Goal: Task Accomplishment & Management: Use online tool/utility

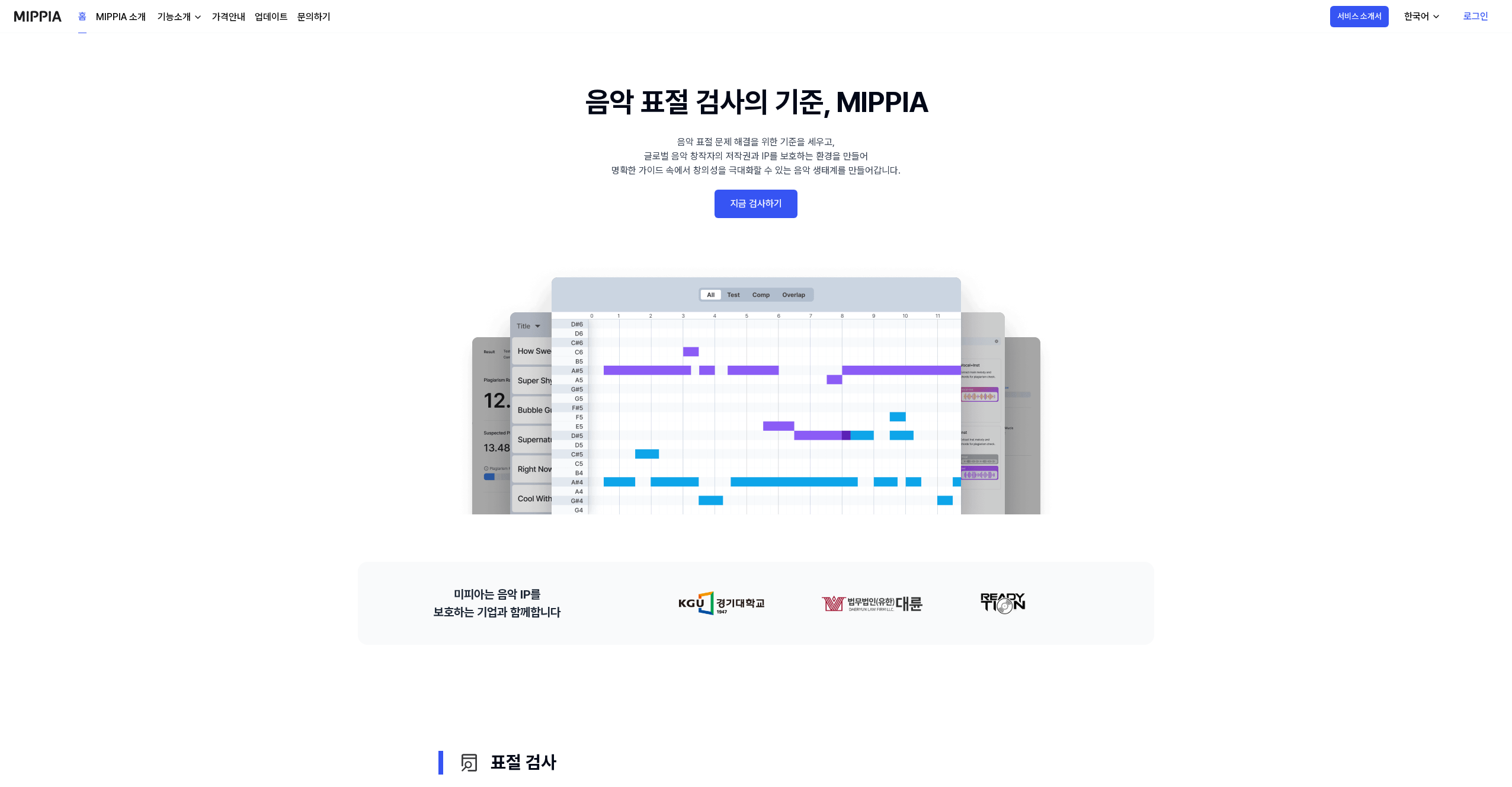
click at [770, 201] on link "지금 검사하기" at bounding box center [756, 204] width 83 height 29
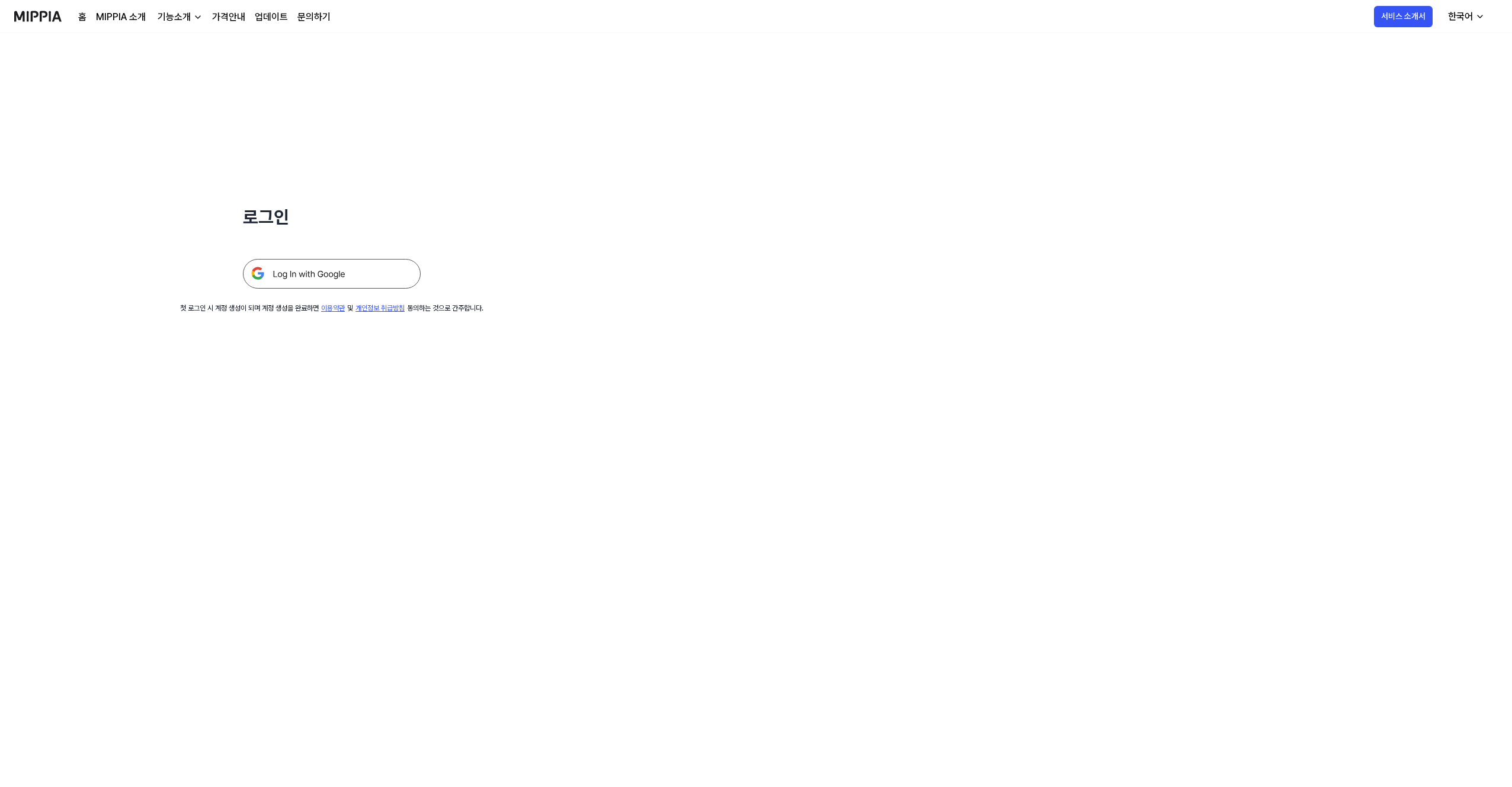
click at [318, 277] on img at bounding box center [331, 274] width 177 height 30
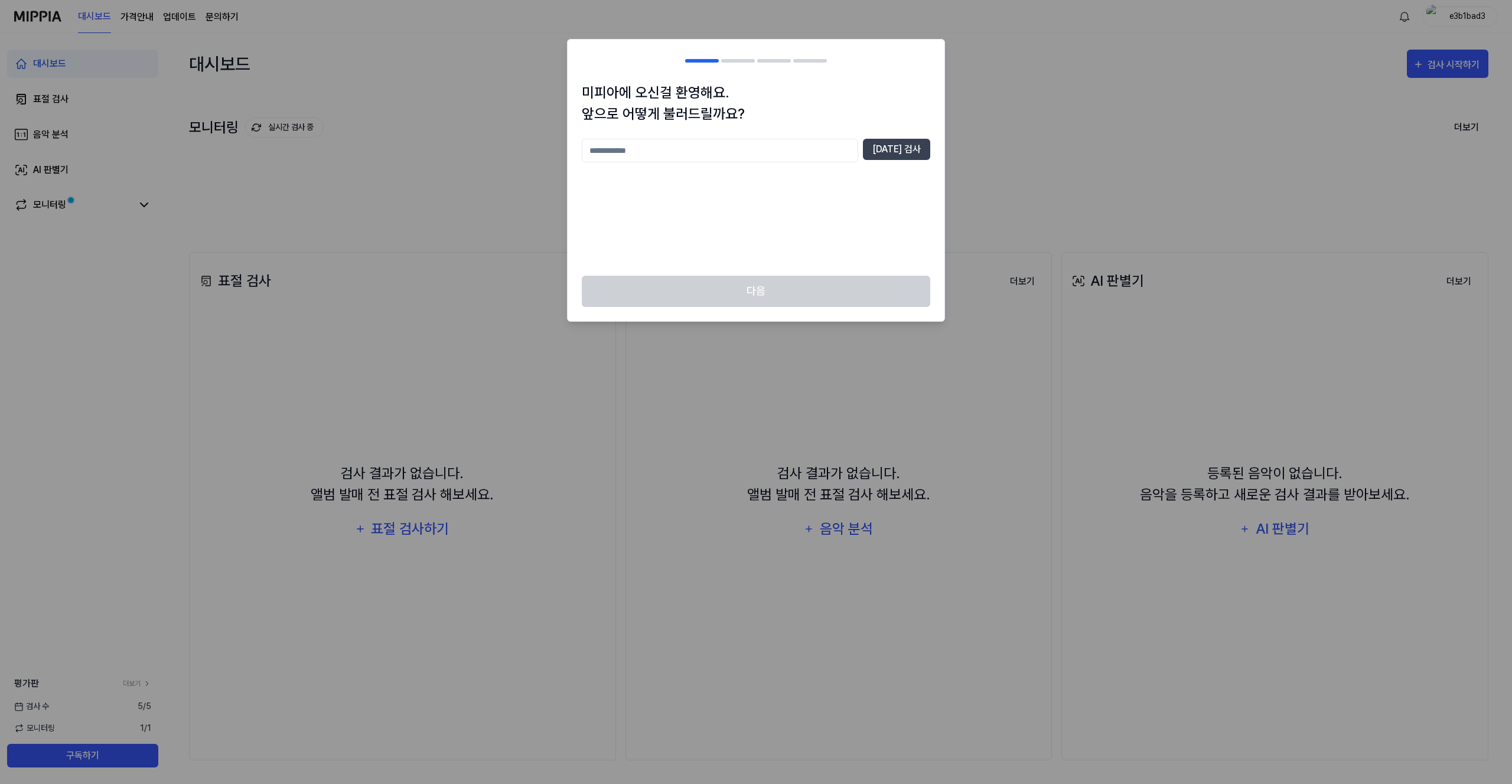
click at [783, 140] on input "text" at bounding box center [720, 150] width 277 height 24
type input "*"
type input "*****"
click at [880, 146] on button "중복 검사" at bounding box center [896, 149] width 67 height 21
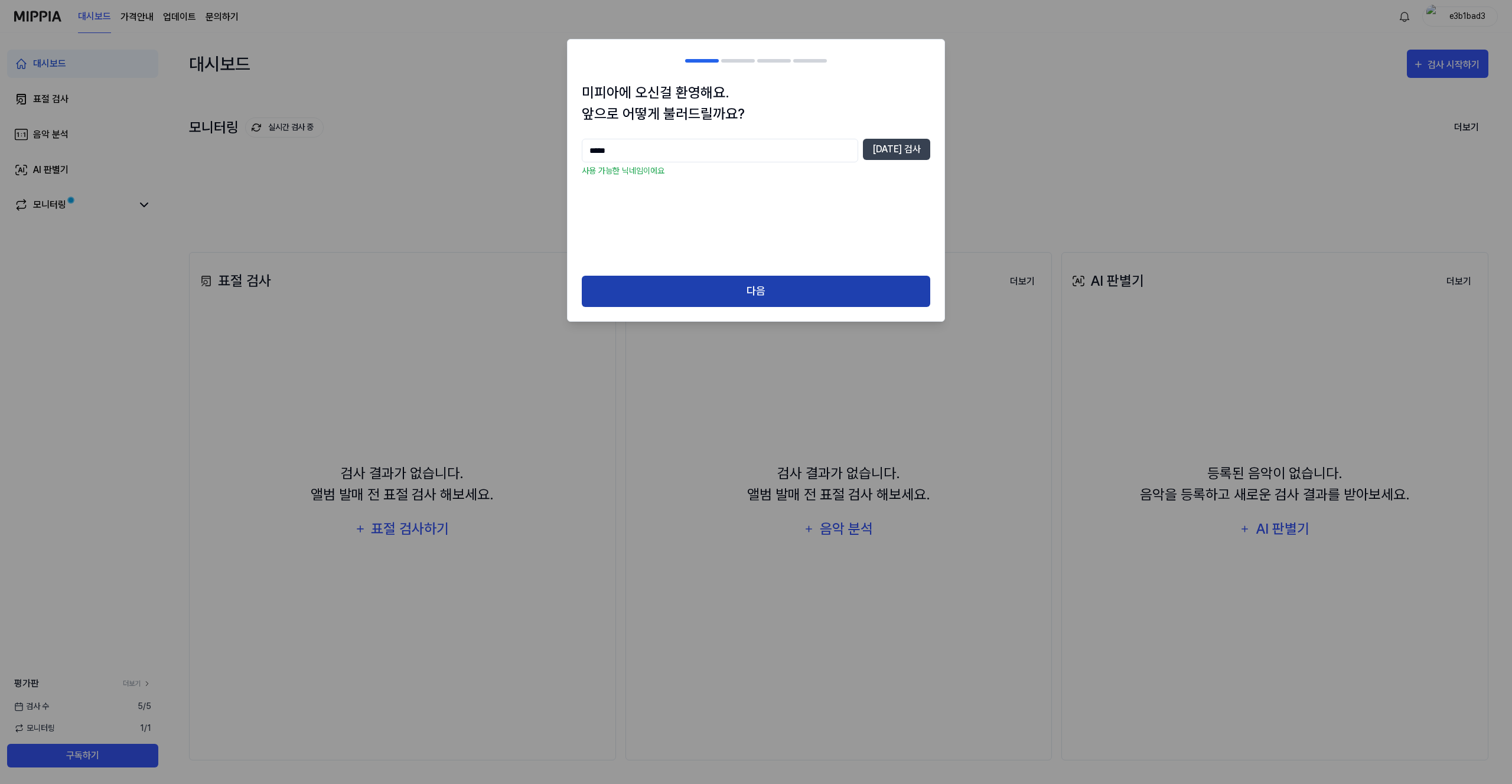
click at [775, 306] on div "다음" at bounding box center [756, 298] width 377 height 45
click at [775, 304] on button "다음" at bounding box center [756, 291] width 348 height 31
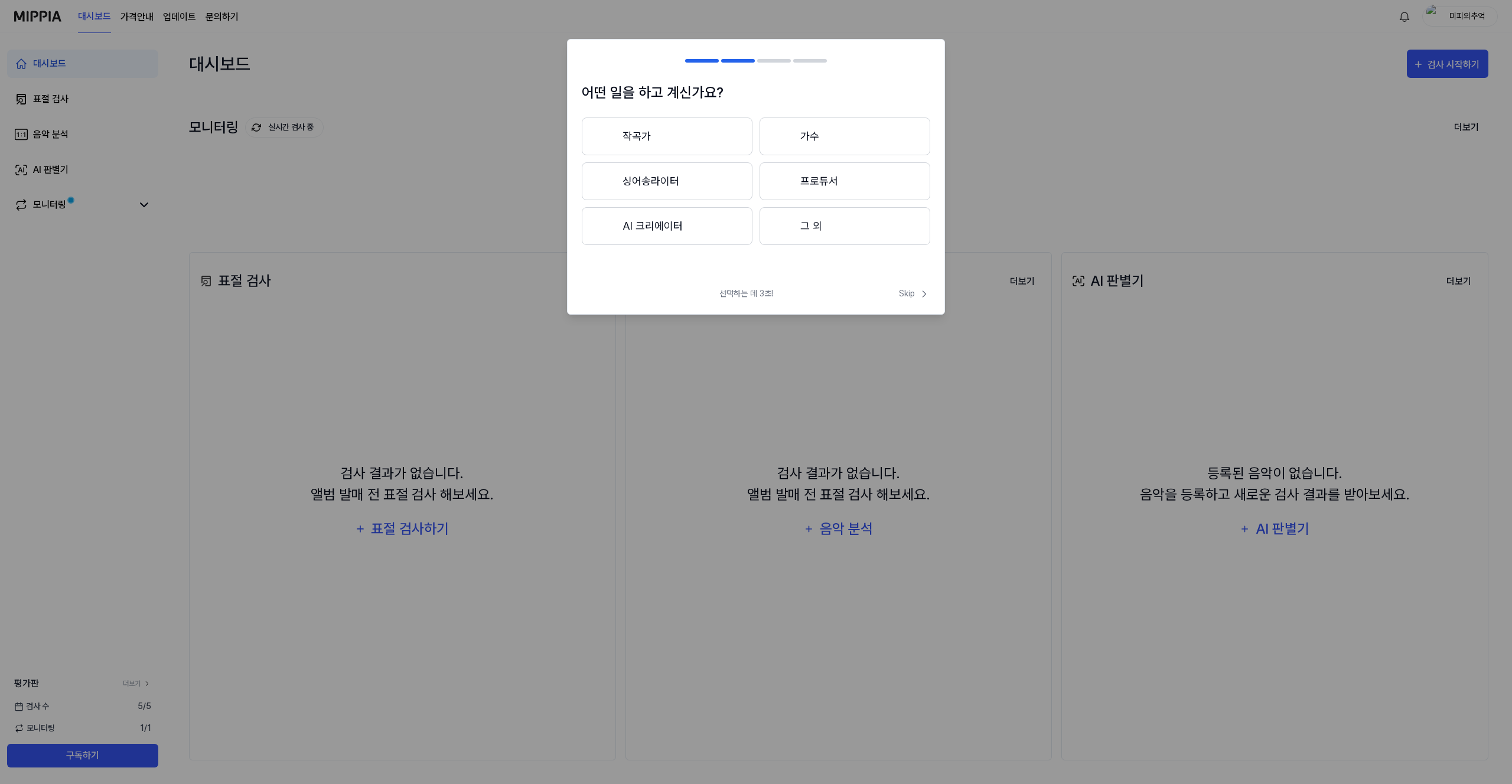
click at [680, 167] on button "싱어송라이터" at bounding box center [667, 182] width 171 height 38
click at [837, 178] on button "3년 이상" at bounding box center [845, 182] width 171 height 38
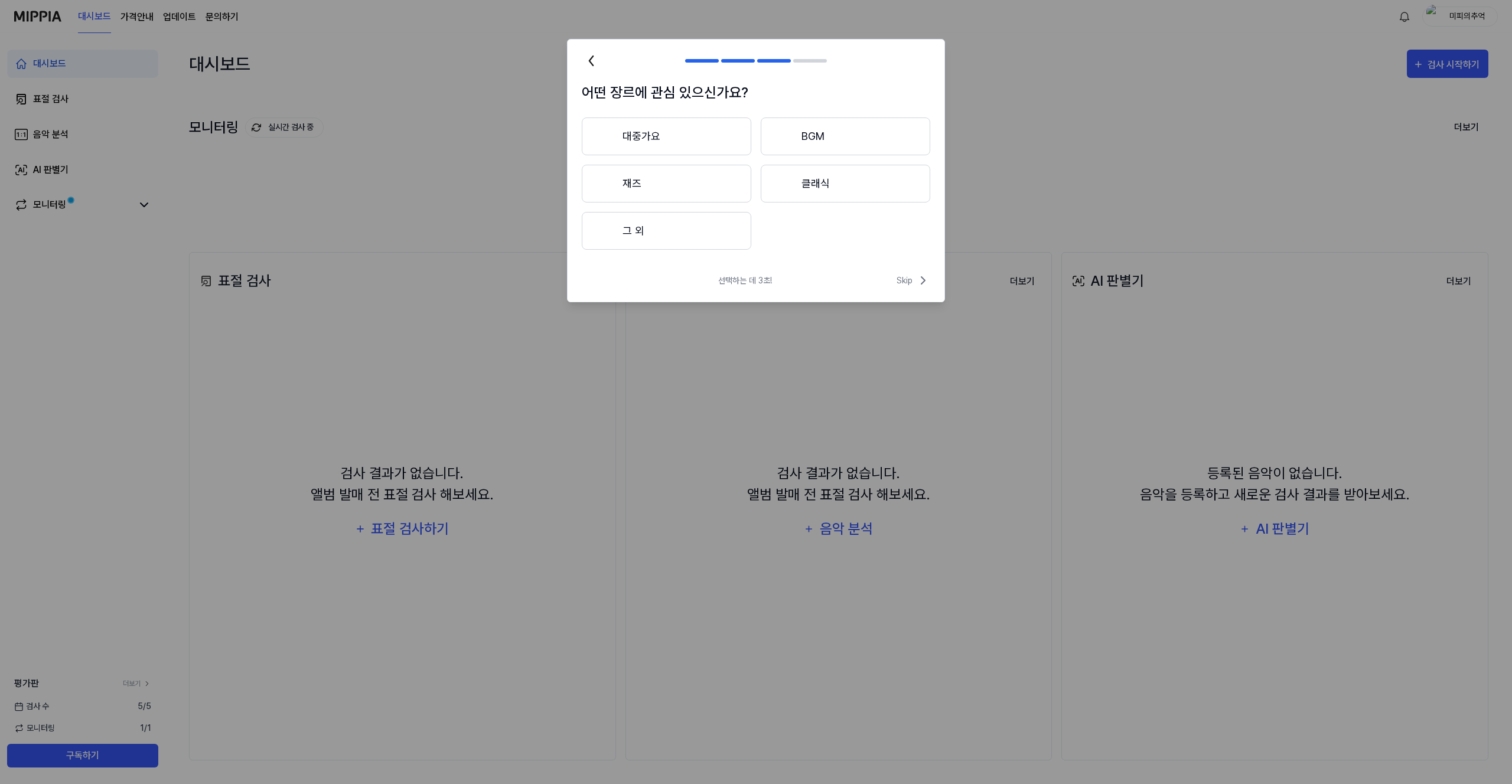
click at [685, 140] on button "대중가요" at bounding box center [666, 136] width 169 height 38
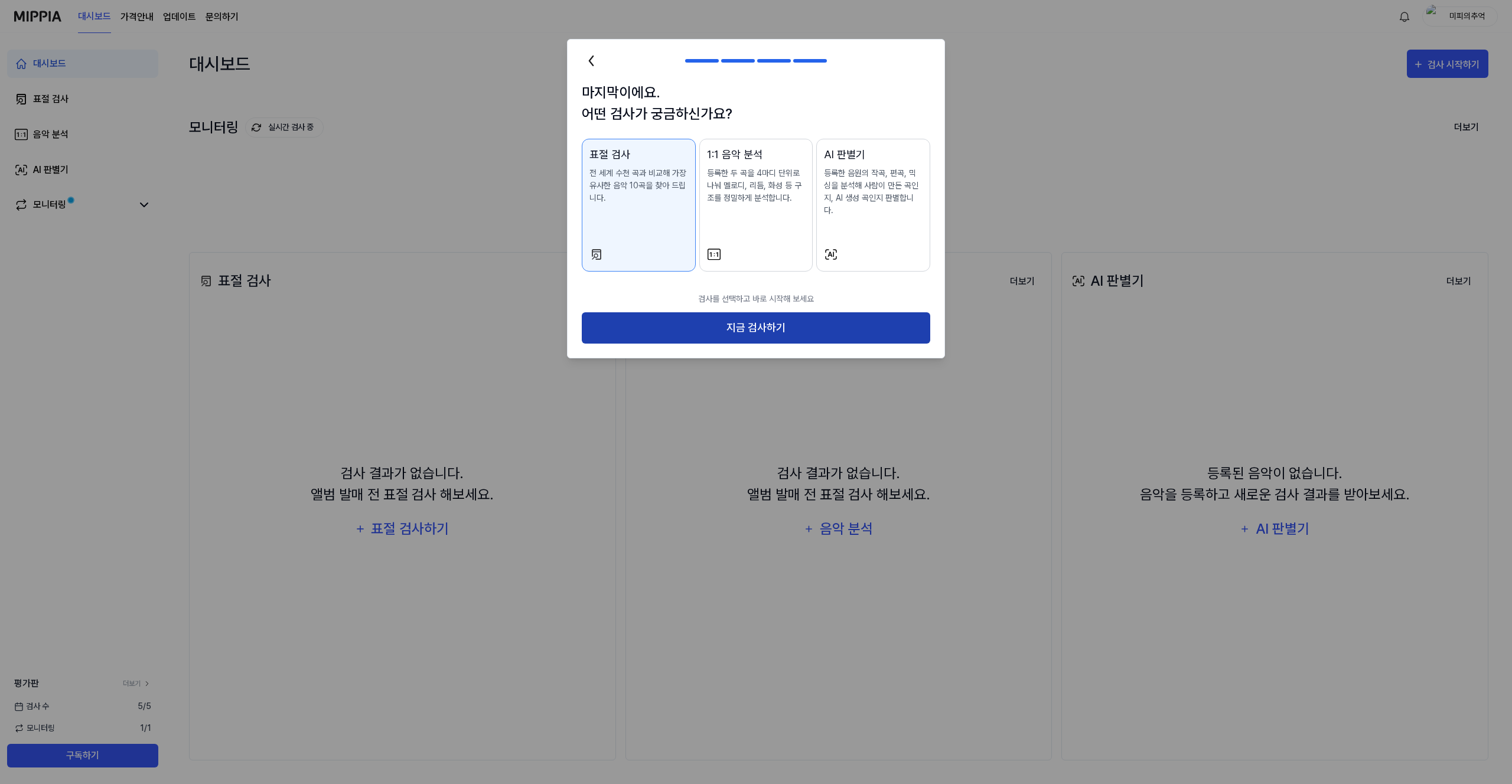
click at [783, 312] on button "지금 검사하기" at bounding box center [756, 328] width 348 height 31
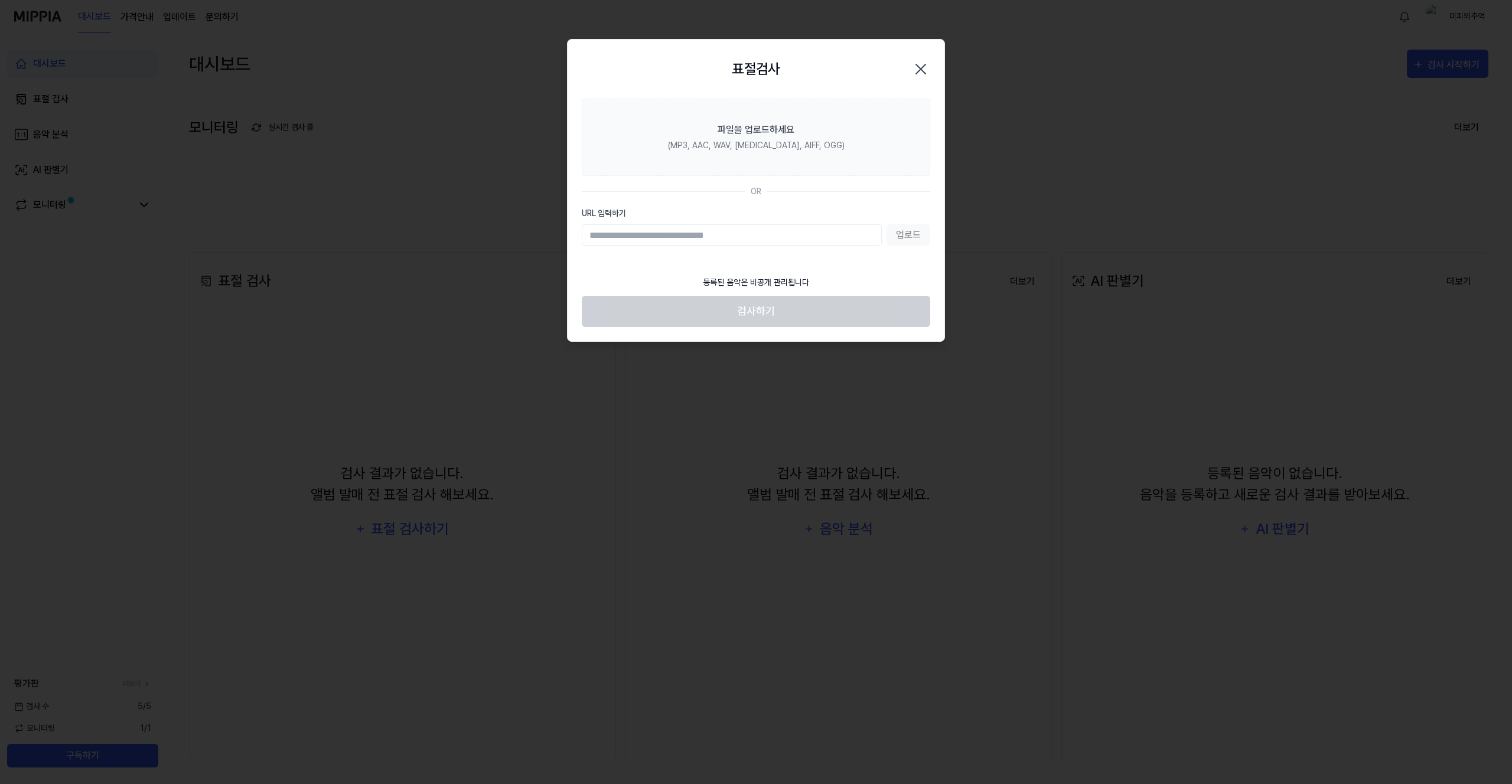
click at [751, 239] on input "URL 입력하기" at bounding box center [731, 234] width 300 height 21
paste input "**********"
type input "**********"
click at [926, 238] on button "업로드" at bounding box center [908, 234] width 43 height 21
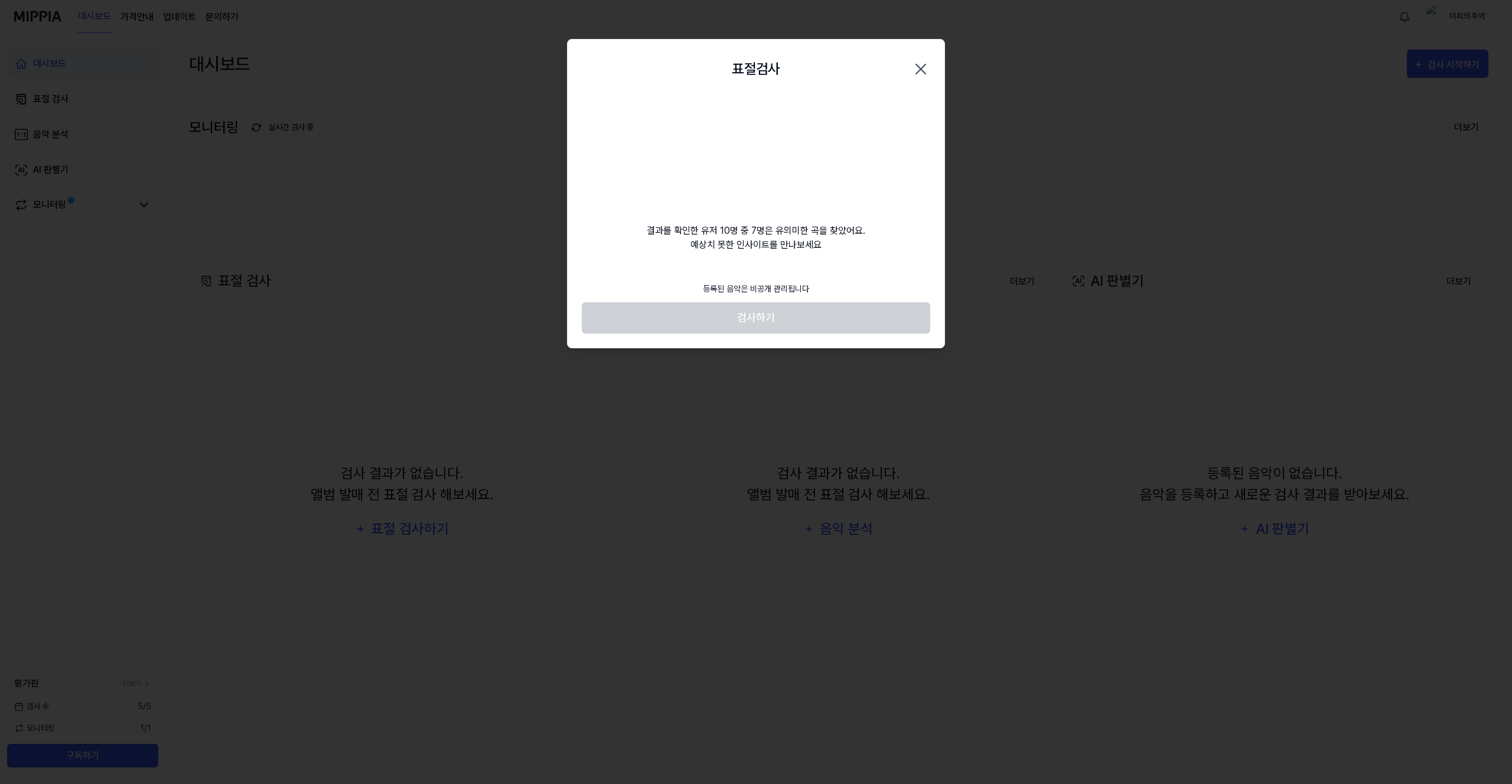
click at [752, 166] on video at bounding box center [756, 155] width 113 height 113
click at [792, 310] on footer "등록된 음악은 비공개 관리됩니다 검사하기" at bounding box center [756, 304] width 348 height 58
click at [784, 318] on footer "등록된 음악은 비공개 관리됩니다 검사하기" at bounding box center [756, 304] width 348 height 58
click at [745, 100] on video at bounding box center [756, 155] width 113 height 113
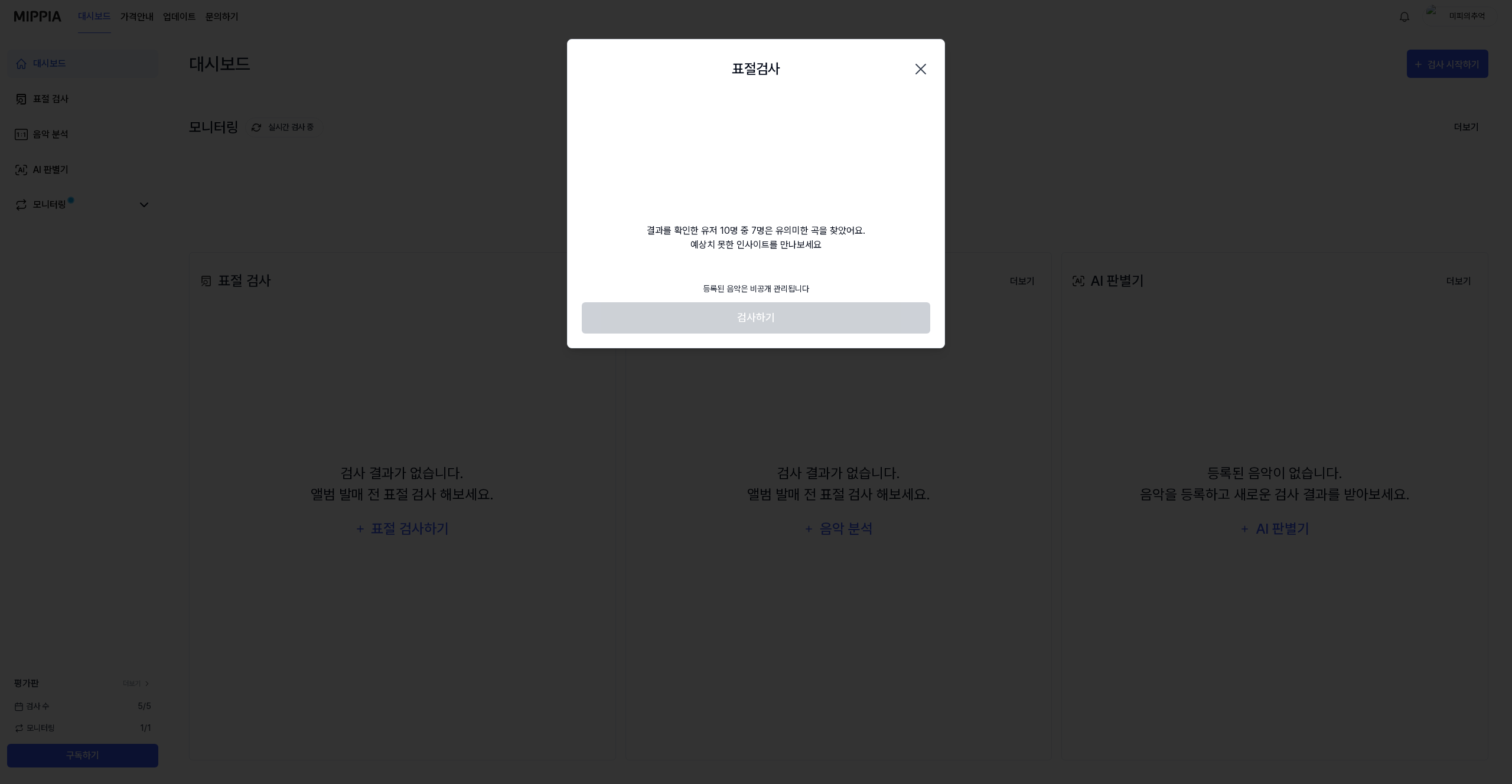
click at [754, 224] on div "결과를 확인한 유저 10명 중 7명은 유의미한 곡을 찾았어요. 예상치 못한 인사이트를 만나보세요" at bounding box center [756, 176] width 377 height 154
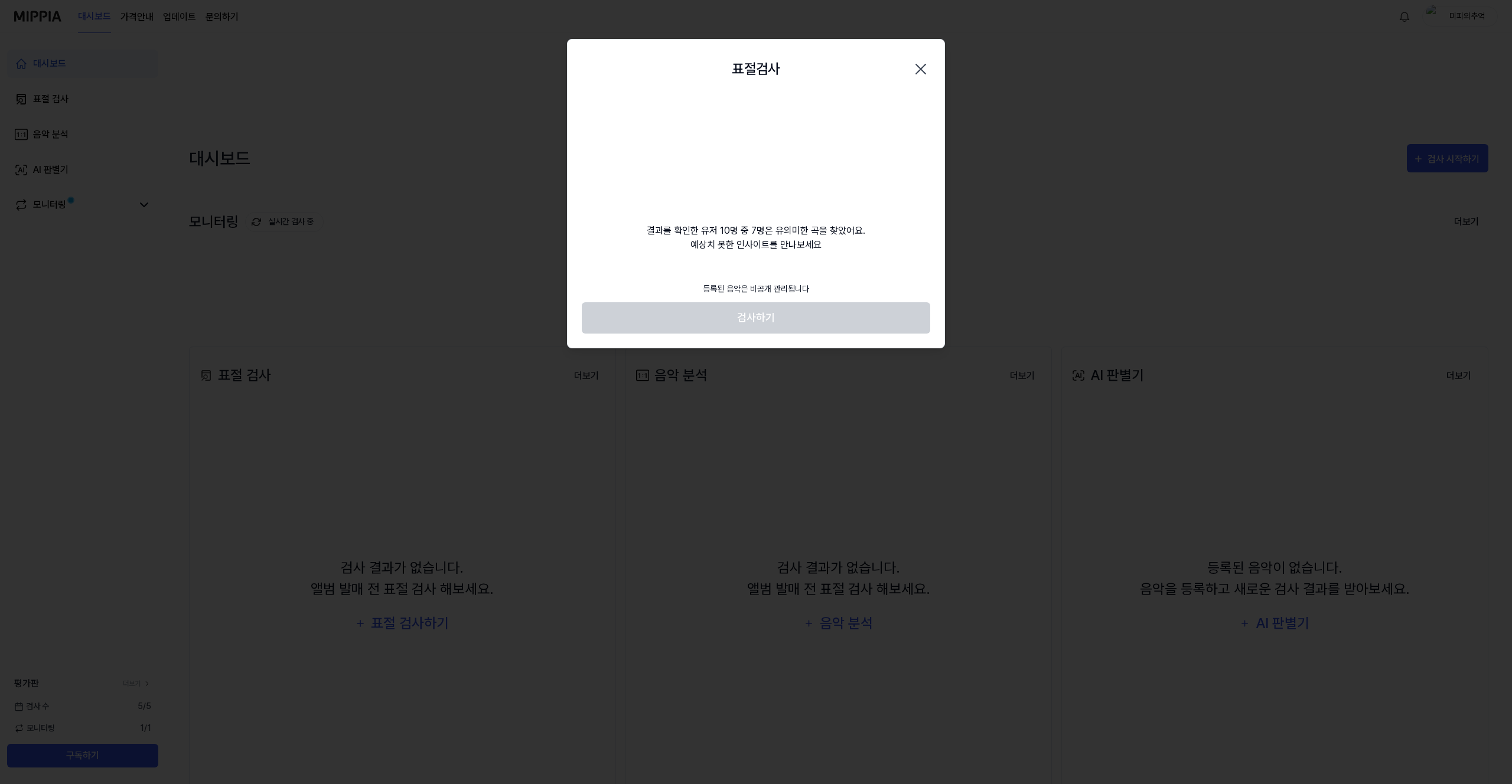
click at [766, 232] on div "결과를 확인한 유저 10명 중 7명은 유의미한 곡을 찾았어요. 예상치 못한 인사이트를 만나보세요" at bounding box center [756, 176] width 377 height 154
click at [769, 233] on div "결과를 확인한 유저 10명 중 7명은 유의미한 곡을 찾았어요. 예상치 못한 인사이트를 만나보세요" at bounding box center [756, 176] width 377 height 154
click at [829, 247] on div "결과를 확인한 유저 10명 중 7명은 유의미한 곡을 찾았어요. 예상치 못한 인사이트를 만나보세요" at bounding box center [756, 176] width 377 height 154
click at [749, 240] on div "결과를 확인한 유저 10명 중 7명은 유의미한 곡을 찾았어요. 예상치 못한 인사이트를 만나보세요" at bounding box center [756, 176] width 377 height 154
drag, startPoint x: 749, startPoint y: 240, endPoint x: 757, endPoint y: 271, distance: 32.0
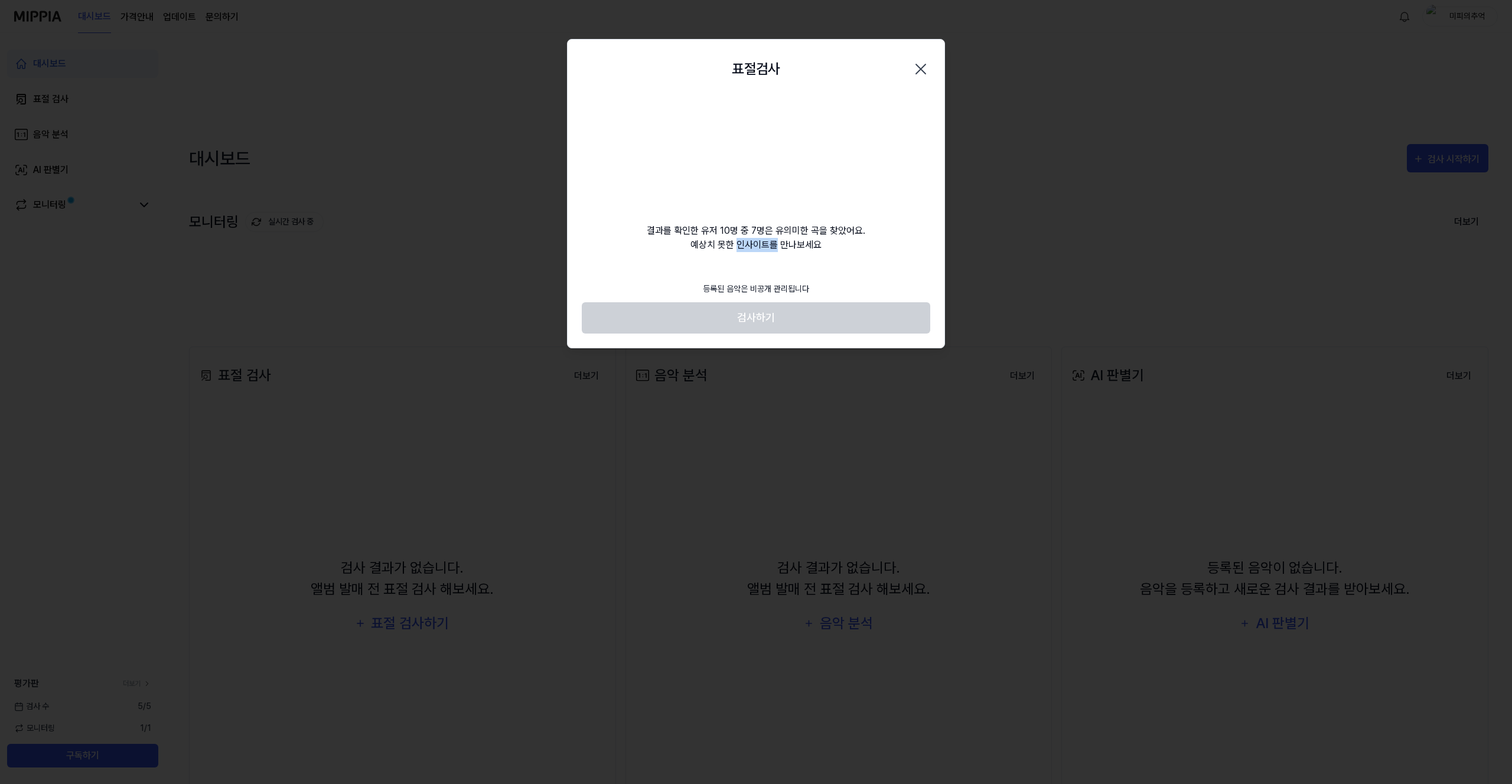
click at [750, 250] on div "결과를 확인한 유저 10명 중 7명은 유의미한 곡을 찾았어요. 예상치 못한 인사이트를 만나보세요" at bounding box center [756, 176] width 377 height 154
click at [758, 278] on div "등록된 음악은 비공개 관리됩니다" at bounding box center [756, 289] width 121 height 26
click at [756, 291] on div "등록된 음악은 비공개 관리됩니다" at bounding box center [756, 289] width 121 height 26
click at [759, 310] on footer "등록된 음악은 비공개 관리됩니다 검사하기" at bounding box center [756, 304] width 348 height 58
click at [759, 310] on footer "등록된 음악은 비공개 관리됩니다 검사하기" at bounding box center [756, 304] width 348 height 58
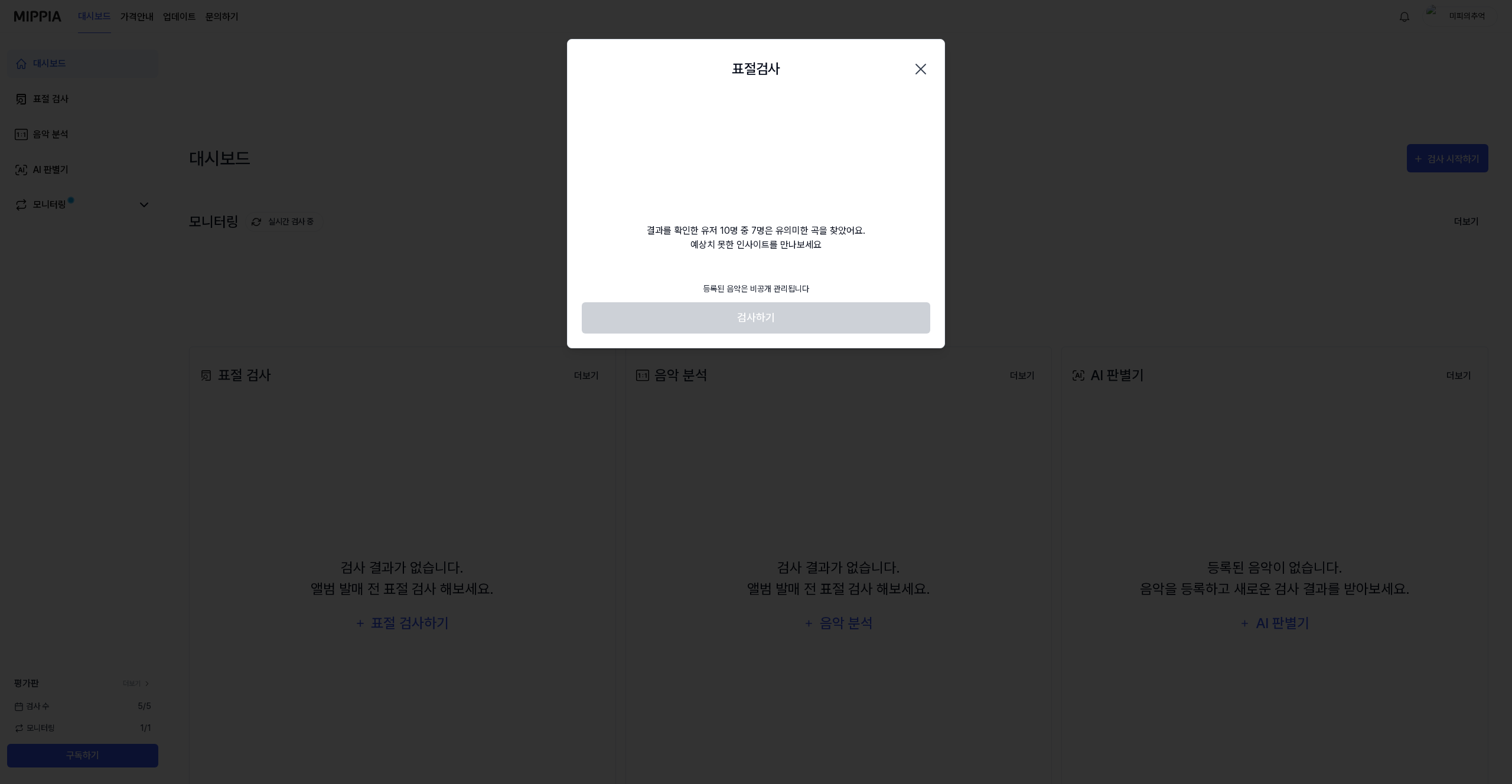
click at [760, 314] on footer "등록된 음악은 비공개 관리됩니다 검사하기" at bounding box center [756, 304] width 348 height 58
click at [741, 156] on video at bounding box center [756, 155] width 113 height 113
click at [743, 151] on video at bounding box center [756, 155] width 113 height 113
click at [393, 202] on div at bounding box center [756, 392] width 1512 height 784
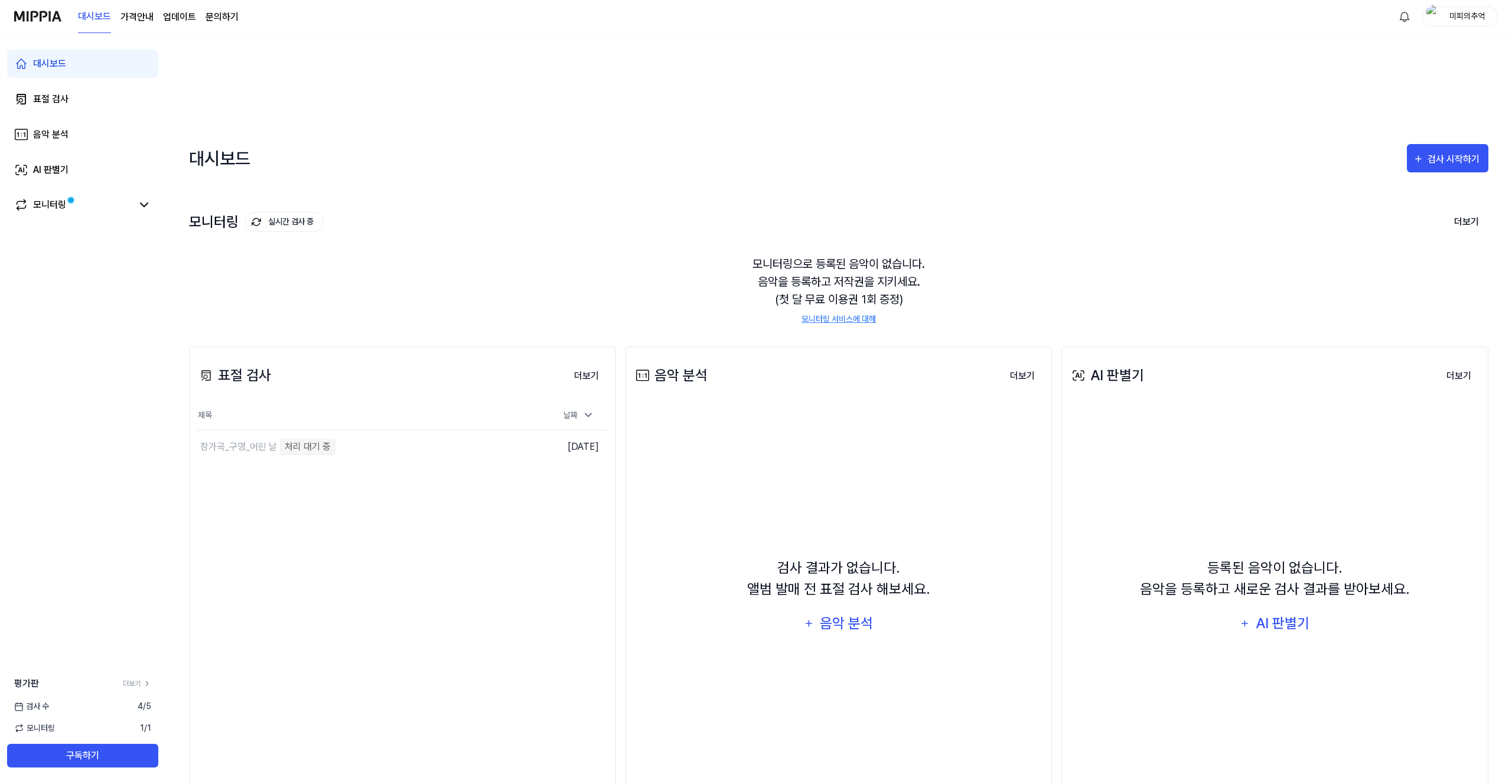
click at [442, 241] on div "모니터링으로 등록된 음악이 없습니다. 음악을 등록하고 저작권을 지키세요. (첫 달 무료 이용권 1회 증정) 모니터링 서비스에 대해" at bounding box center [838, 291] width 1299 height 99
click at [270, 189] on div "모니터링 실시간 검사 중 더보기 모니터링 모니터링으로 등록된 음악이 없습니다. 음악을 등록하고 저작권을 지키세요. (첫 달 무료 이용권 1회 …" at bounding box center [838, 256] width 1299 height 134
click at [277, 212] on button "실시간 검사 중" at bounding box center [285, 222] width 79 height 20
click at [106, 210] on link "모니터링" at bounding box center [73, 205] width 118 height 14
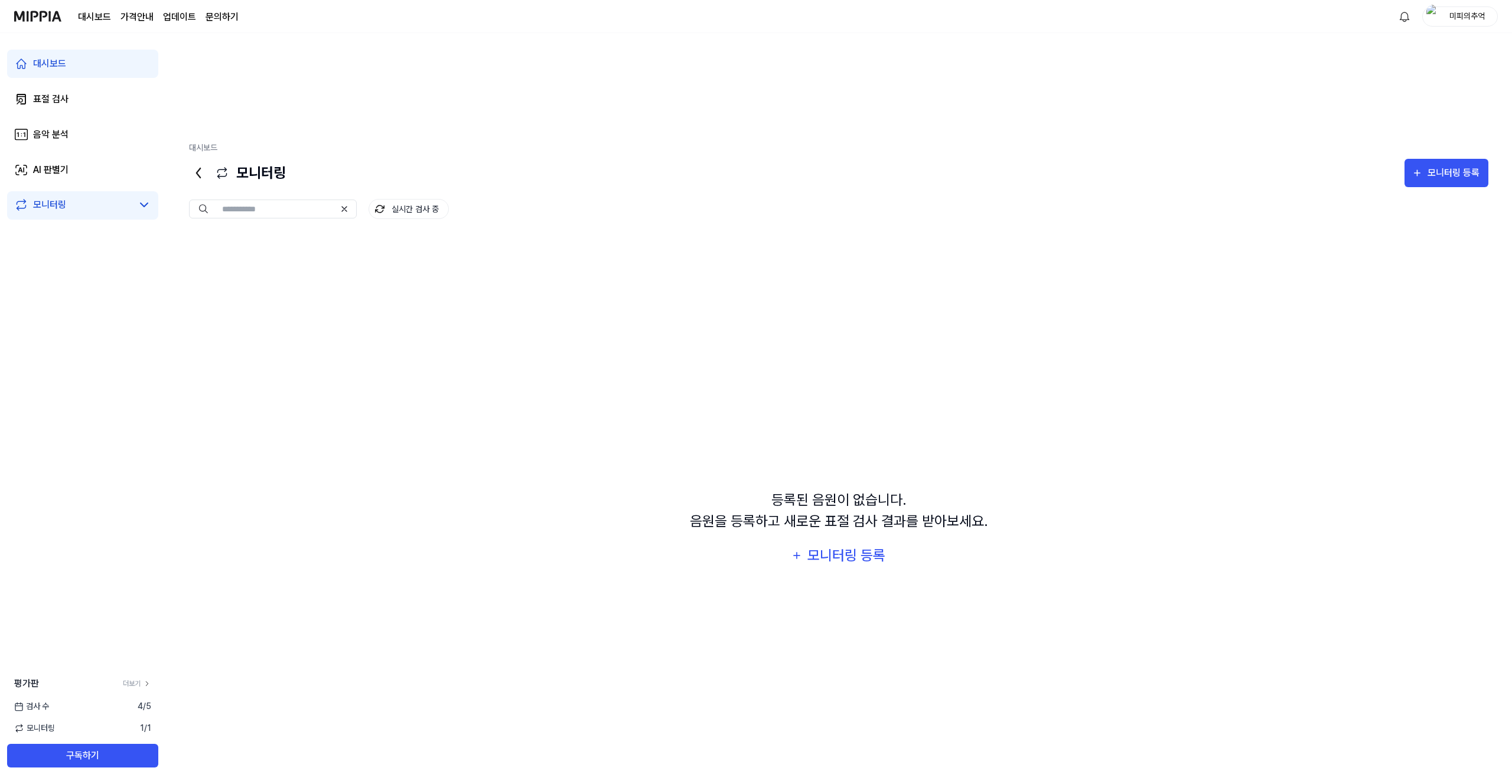
drag, startPoint x: 659, startPoint y: 415, endPoint x: 513, endPoint y: 308, distance: 181.0
click at [657, 414] on div "등록된 음원이 없습니다. 음원을 등록하고 새로운 표절 검사 결과를 받아보세요. 모니터링 등록" at bounding box center [838, 529] width 1299 height 590
click at [96, 67] on link "대시보드" at bounding box center [82, 64] width 151 height 28
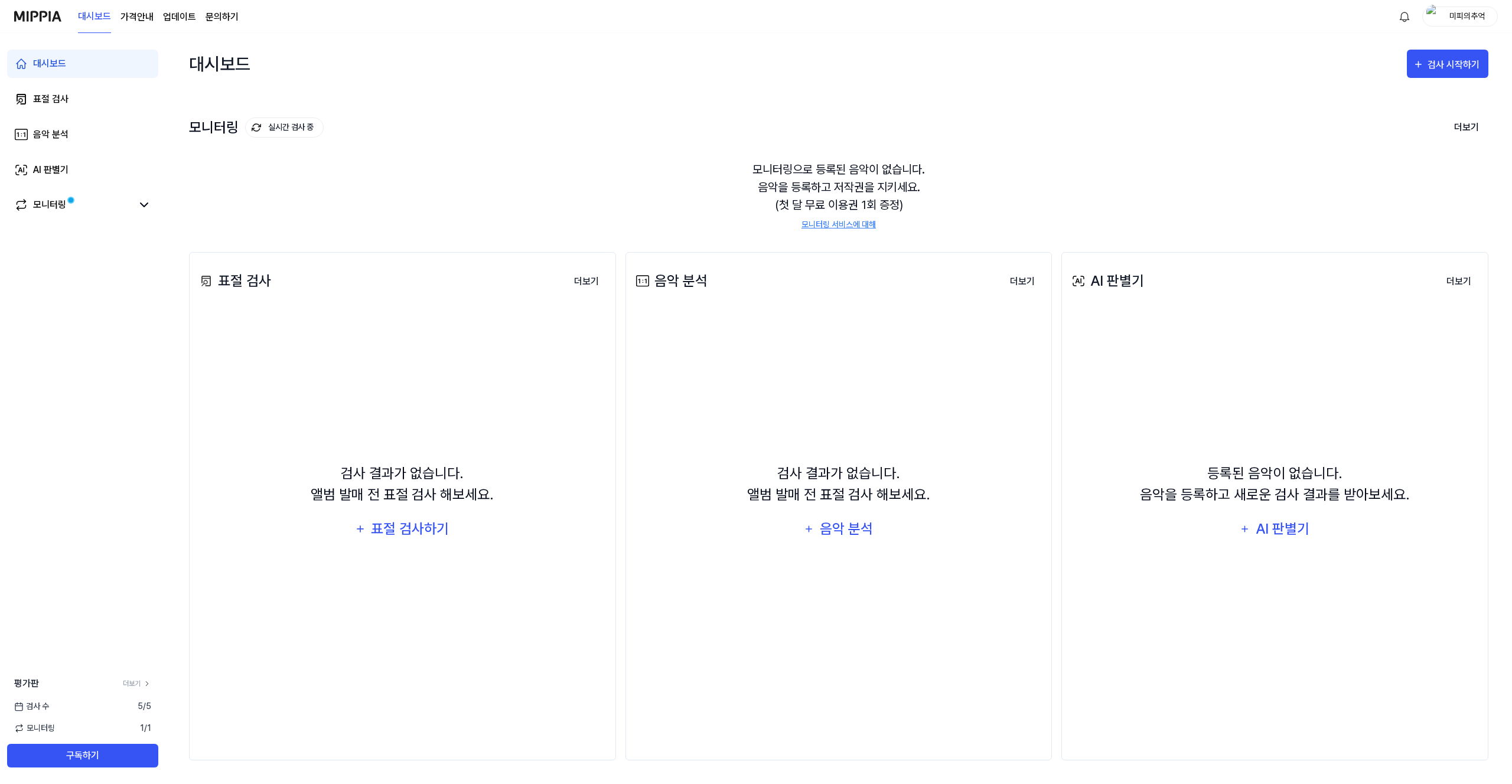
click at [394, 558] on div "검사 결과가 없습니다. 앨범 발매 전 표절 검사 해보세요. 표절 검사하기" at bounding box center [402, 503] width 411 height 373
click at [407, 535] on div "표절 검사하기" at bounding box center [410, 529] width 81 height 22
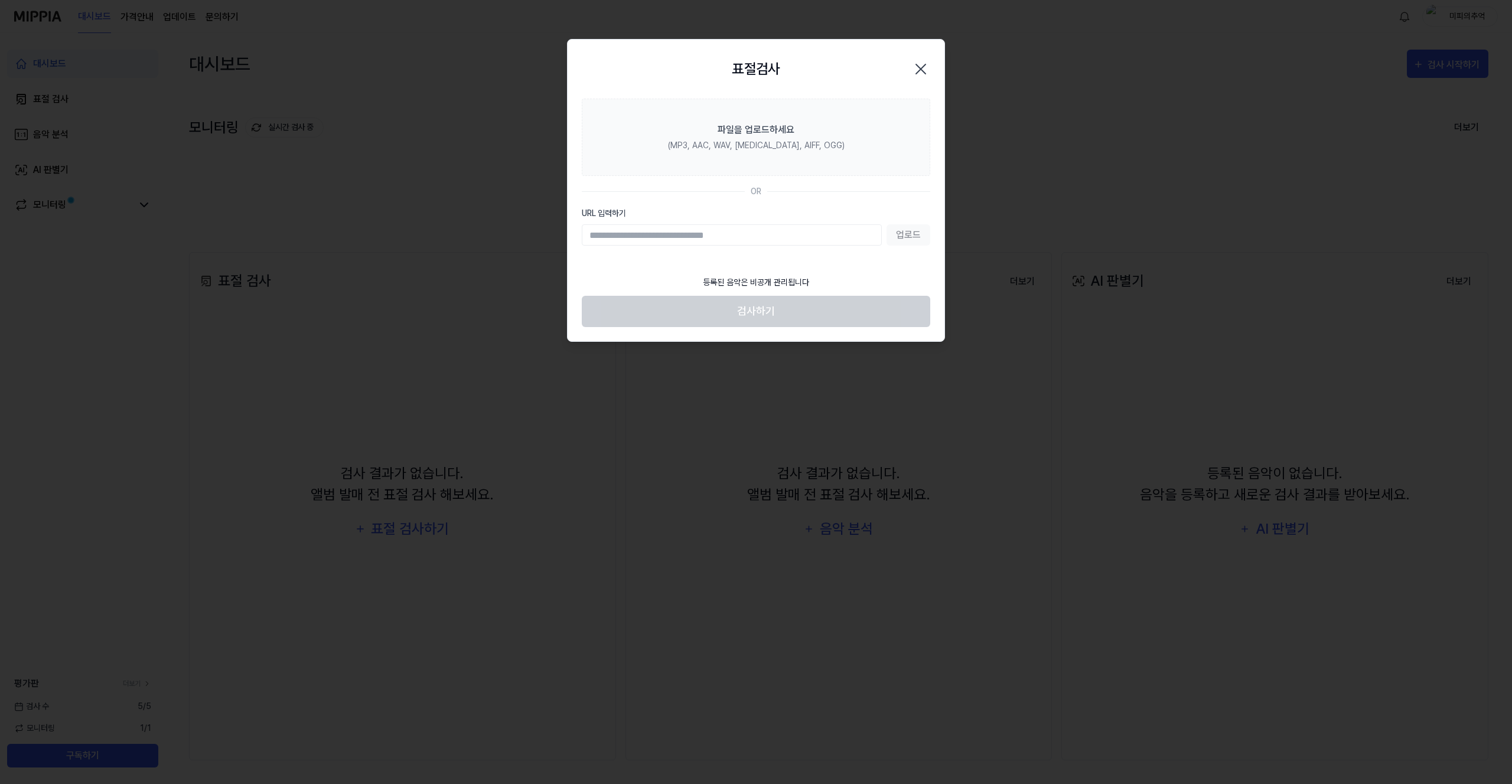
click at [728, 229] on input "URL 입력하기" at bounding box center [731, 234] width 300 height 21
type input "**********"
click at [908, 233] on button "업로드" at bounding box center [908, 234] width 43 height 21
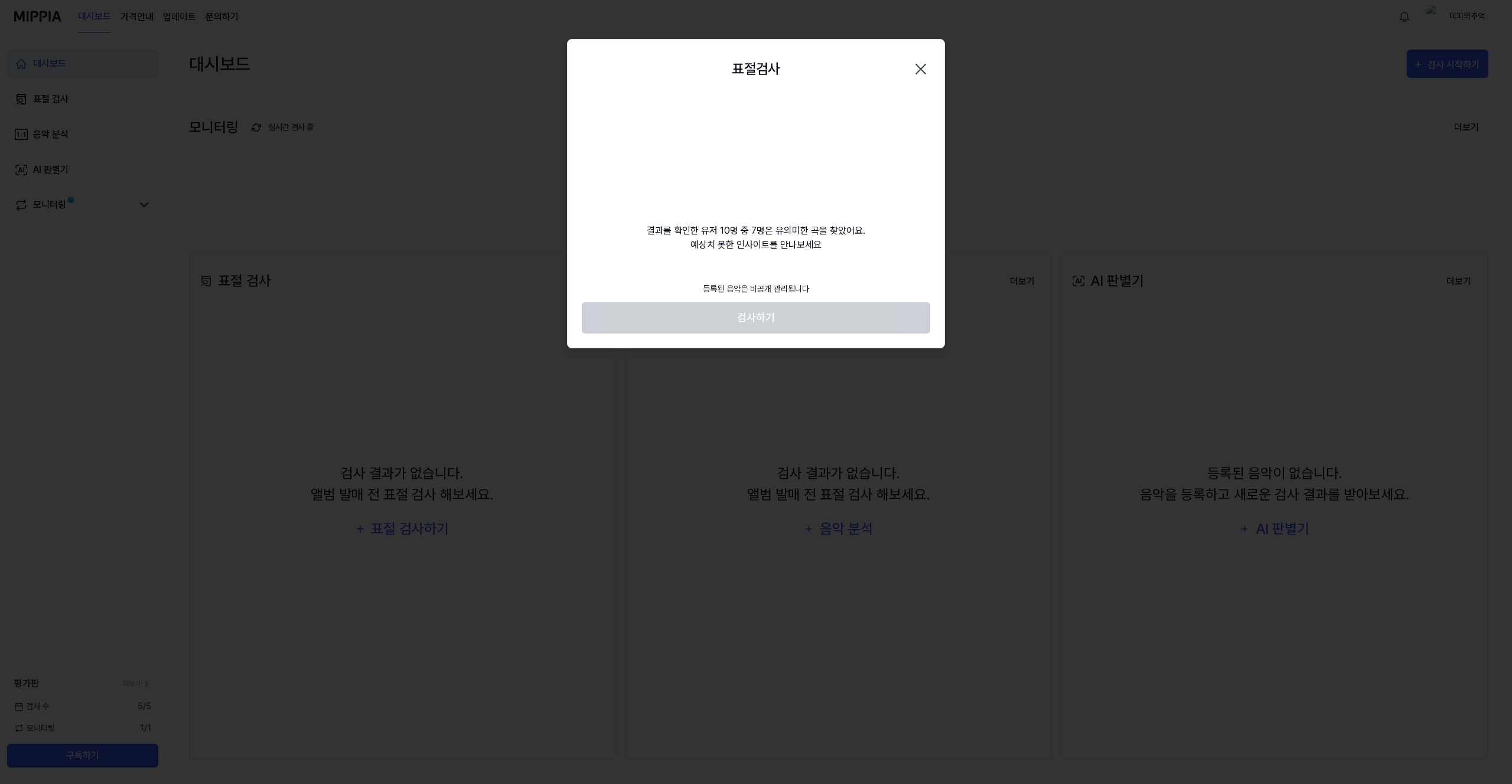
click at [920, 71] on icon "button" at bounding box center [921, 69] width 19 height 19
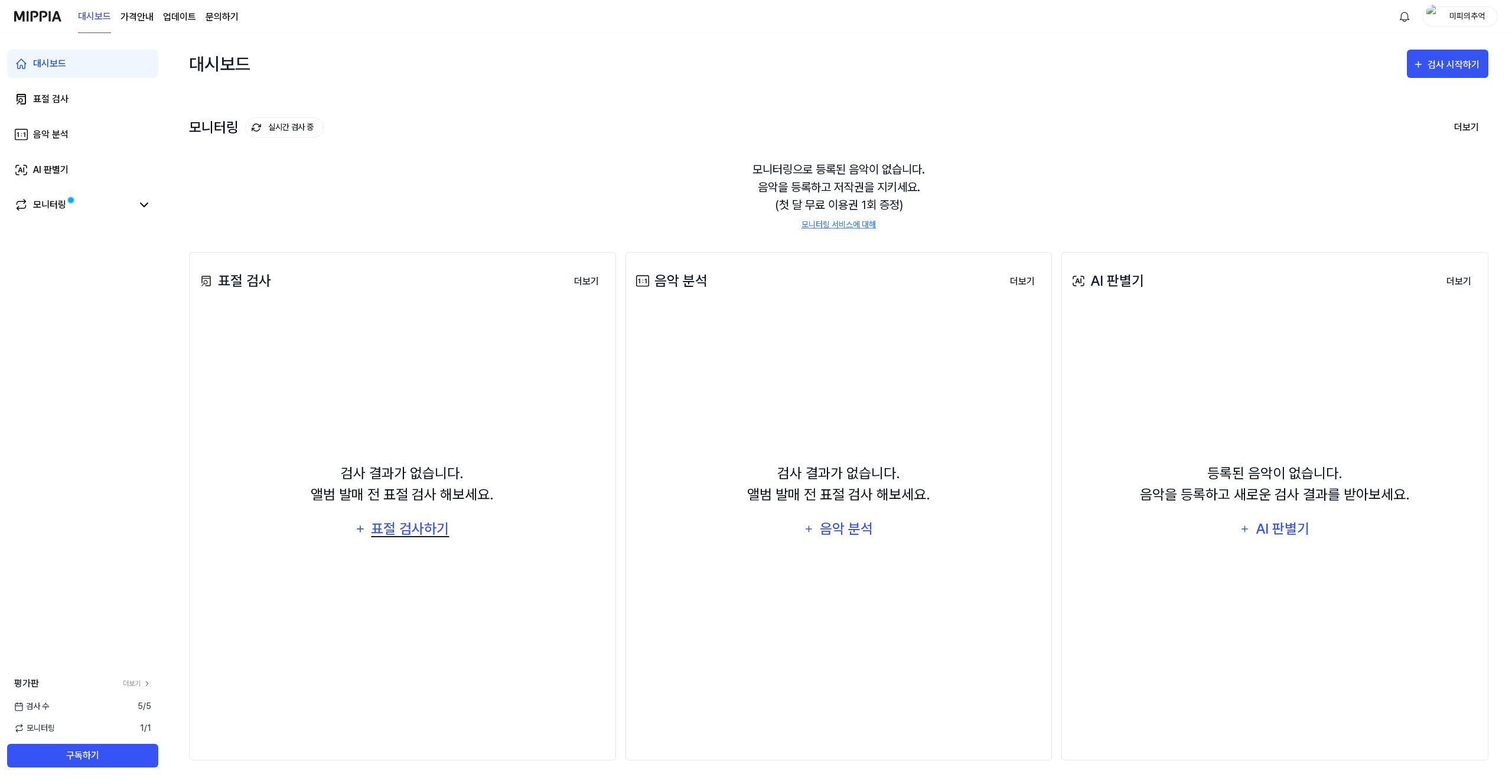
click at [407, 538] on div "표절 검사하기" at bounding box center [410, 529] width 81 height 22
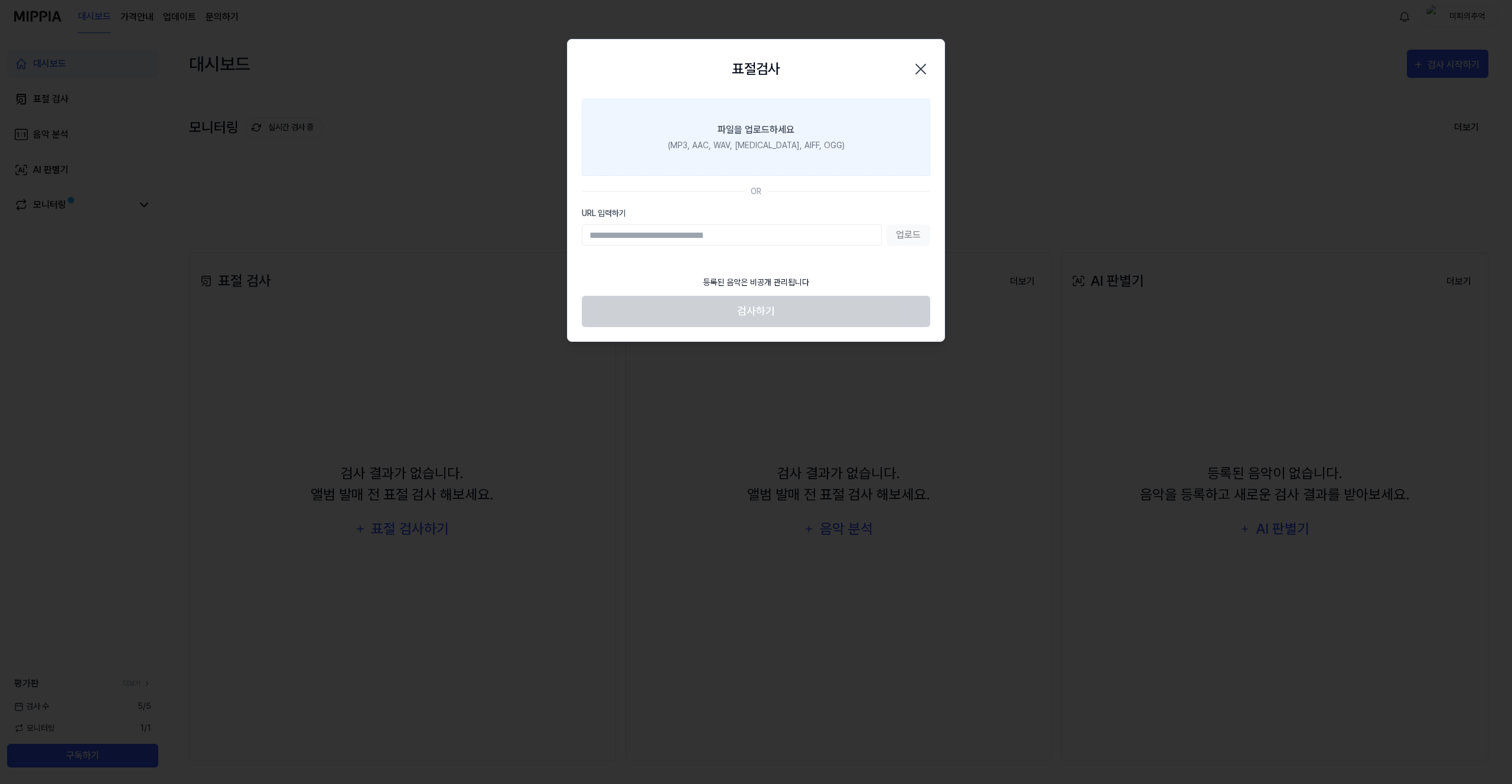
click at [782, 151] on div "(MP3, AAC, WAV, FLAC, AIFF, OGG)" at bounding box center [756, 146] width 177 height 12
click at [0, 0] on input "파일을 업로드하세요 (MP3, AAC, WAV, FLAC, AIFF, OGG)" at bounding box center [0, 0] width 0 height 0
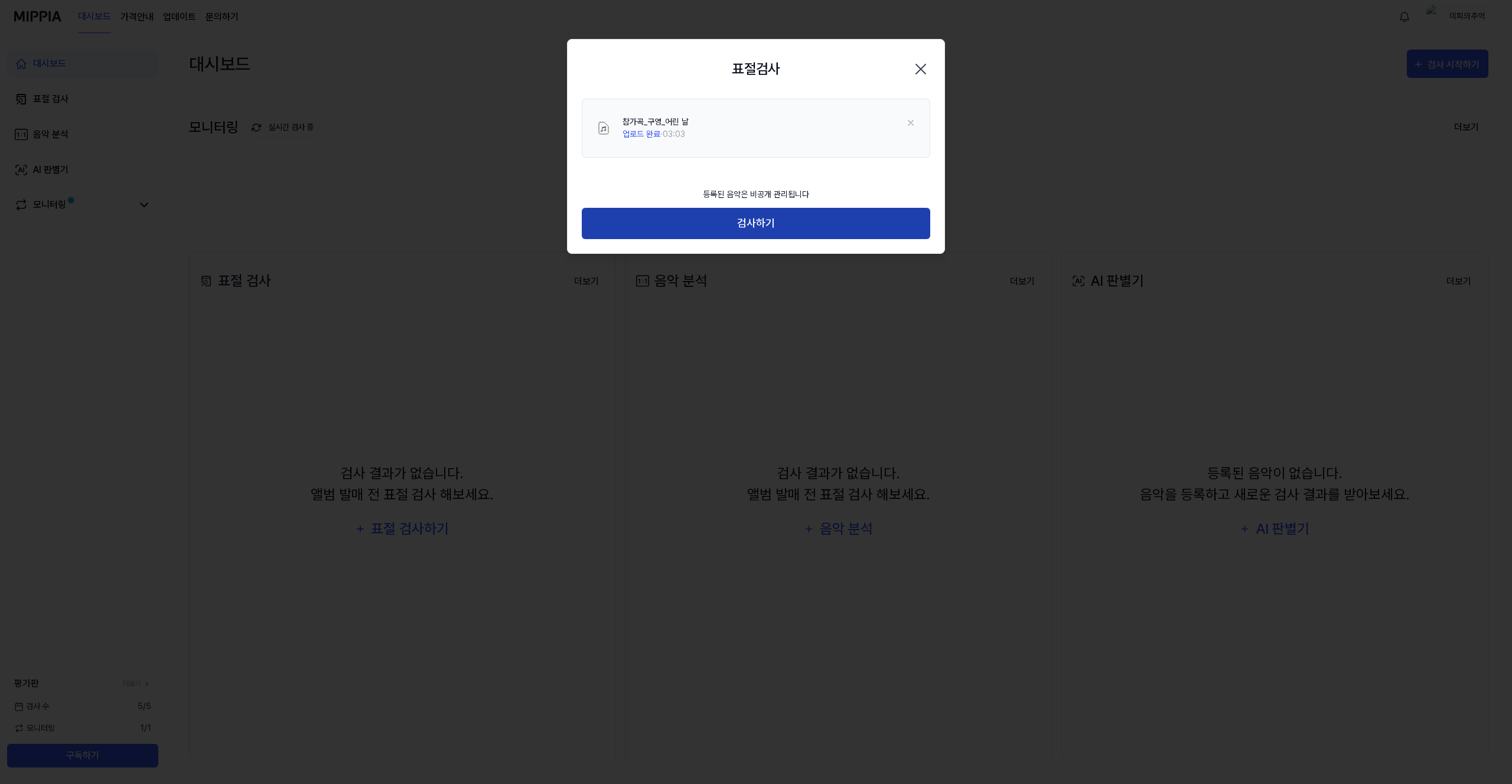
click at [760, 213] on button "검사하기" at bounding box center [756, 224] width 348 height 31
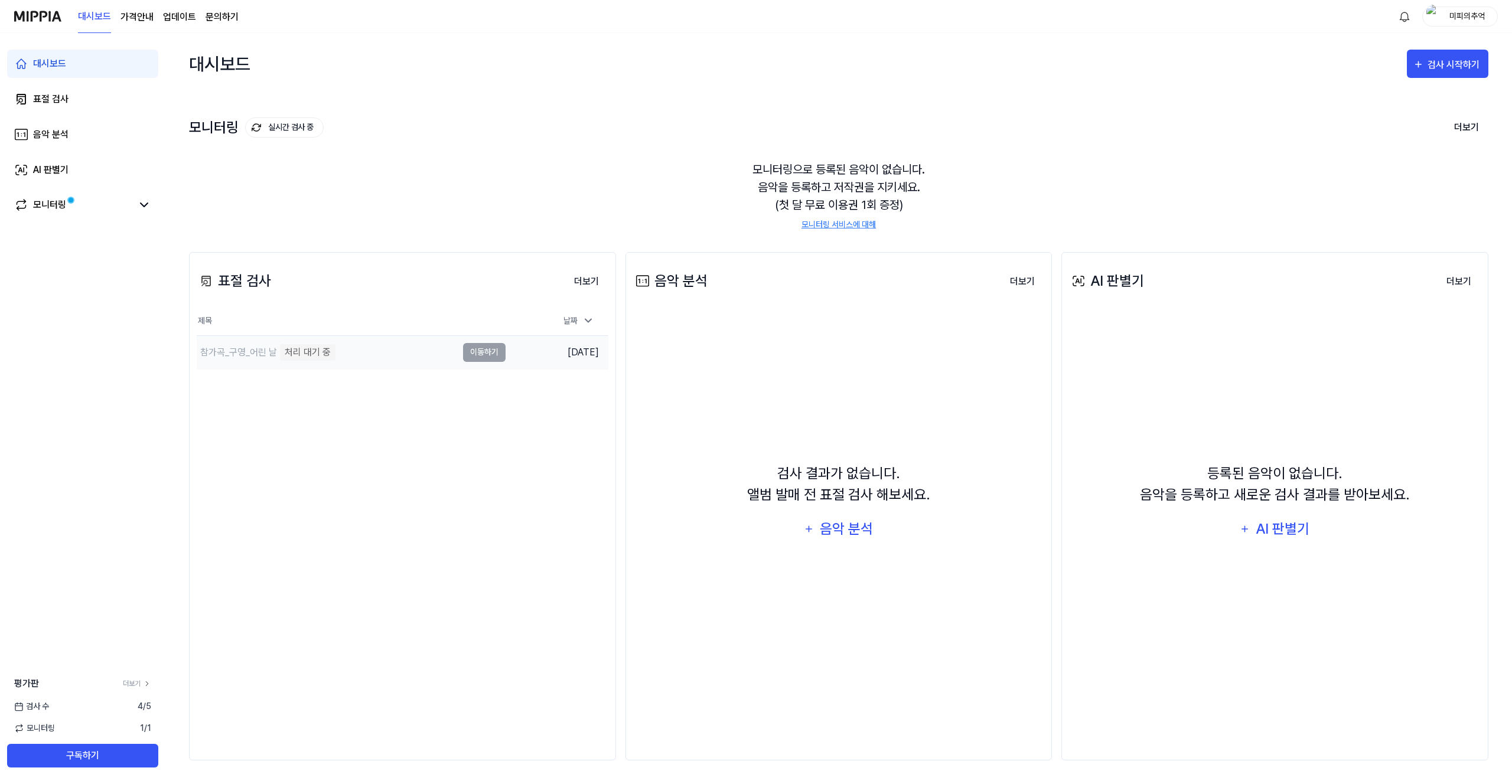
click at [270, 356] on div "참가곡_구영_어린 날" at bounding box center [238, 352] width 77 height 14
click at [478, 351] on td "참가곡_구영_어린 날 처리 대기 중 이동하기" at bounding box center [351, 352] width 309 height 33
click at [222, 349] on div "참가곡_구영_어린 날" at bounding box center [238, 352] width 77 height 14
click at [272, 353] on div "참가곡_구영_어린 날" at bounding box center [238, 352] width 77 height 14
click at [274, 354] on div "참가곡_구영_어린 날" at bounding box center [238, 352] width 77 height 14
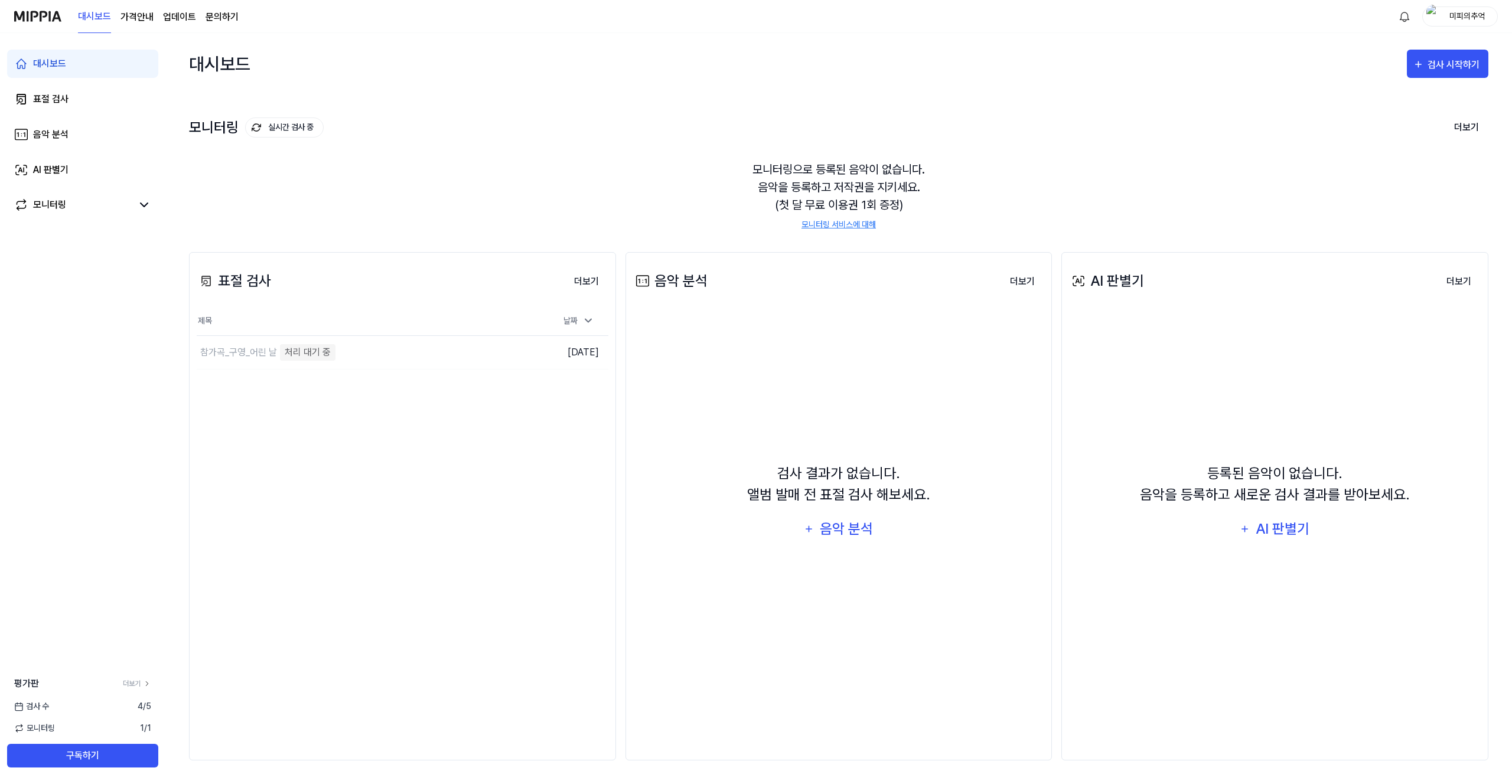
click at [521, 166] on div "모니터링으로 등록된 음악이 없습니다. 음악을 등록하고 저작권을 지키세요. (첫 달 무료 이용권 1회 증정) 모니터링 서비스에 대해" at bounding box center [838, 196] width 1299 height 99
drag, startPoint x: 338, startPoint y: 344, endPoint x: 349, endPoint y: 346, distance: 11.2
click at [339, 344] on div "참가곡_구영_어린 날 처리 대기 중" at bounding box center [326, 352] width 260 height 33
click at [491, 356] on td "참가곡_구영_어린 날 처리 대기 중 이동하기" at bounding box center [350, 352] width 308 height 33
click at [321, 123] on button "실시간 검사 중" at bounding box center [285, 127] width 79 height 20
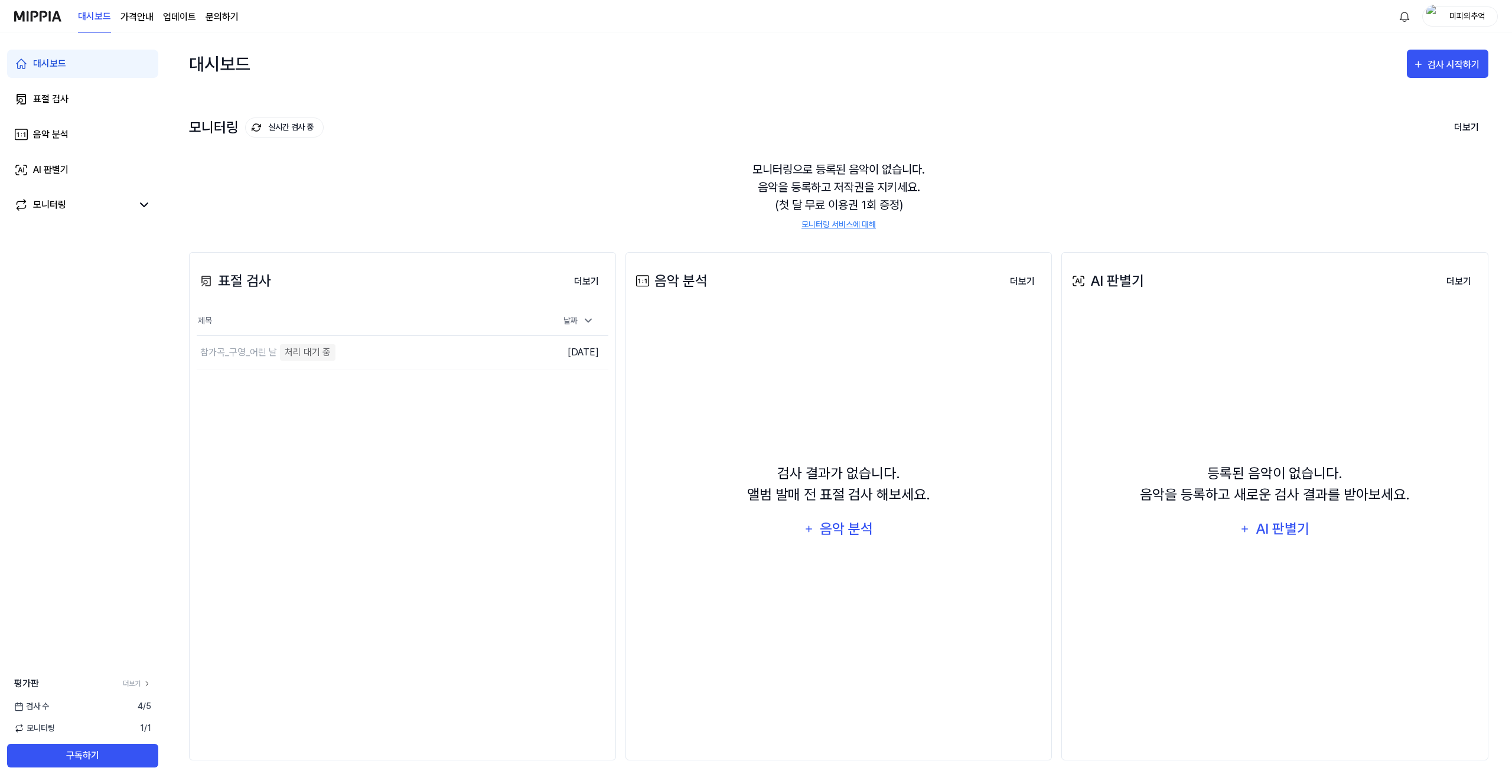
click at [470, 148] on div "모니터링으로 등록된 음악이 없습니다. 음악을 등록하고 저작권을 지키세요. (첫 달 무료 이용권 1회 증정) 모니터링 서비스에 대해" at bounding box center [838, 196] width 1299 height 99
click at [177, 356] on div "대시보드 검사 시작하기 모니터링 실시간 검사 중 더보기 모니터링 모니터링으로 등록된 음악이 없습니다. 음악을 등록하고 저작권을 지키세요. (첫…" at bounding box center [838, 409] width 1347 height 751
click at [301, 351] on div "처리 대기 중" at bounding box center [308, 352] width 56 height 16
click at [43, 109] on link "표절 검사" at bounding box center [82, 99] width 151 height 28
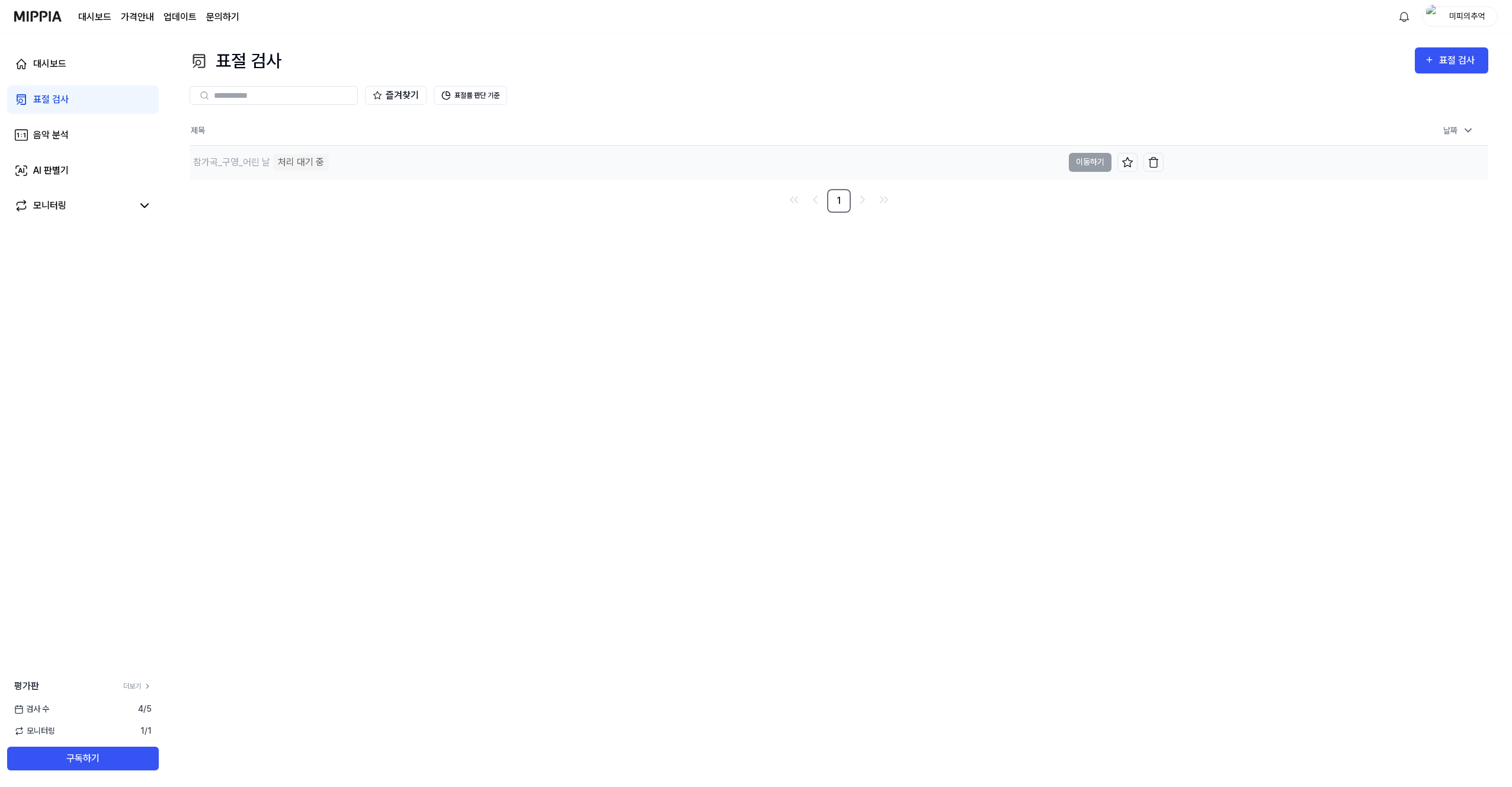
click at [321, 164] on div "처리 대기 중" at bounding box center [301, 163] width 56 height 16
click at [1095, 167] on td "참가곡_구영_어린 날 처리 대기 중 이동하기" at bounding box center [678, 162] width 978 height 33
click at [35, 55] on link "대시보드" at bounding box center [82, 64] width 152 height 29
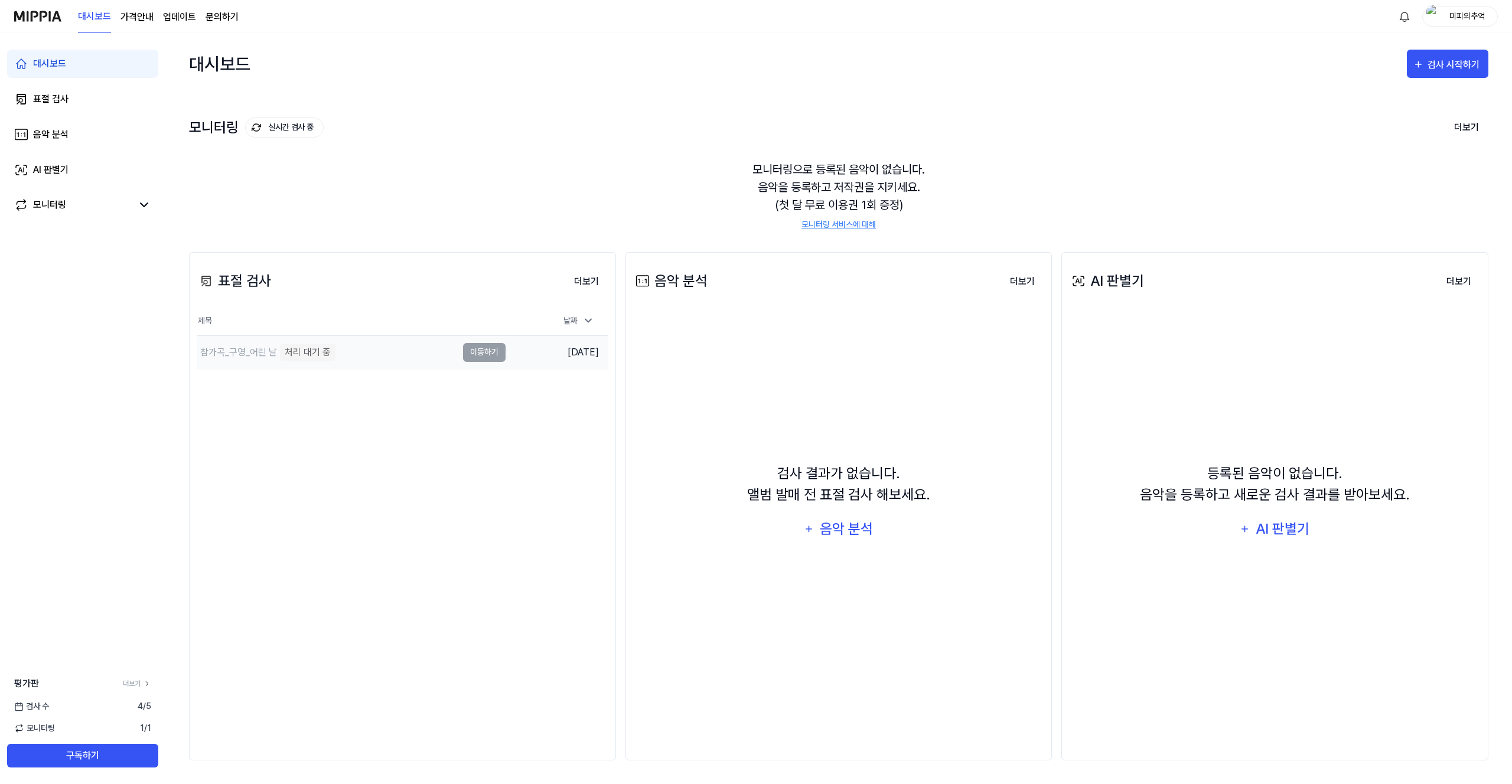
click at [314, 351] on div "처리 대기 중" at bounding box center [308, 352] width 56 height 16
click at [567, 357] on td "[DATE]" at bounding box center [557, 352] width 103 height 34
click at [506, 354] on td "[DATE]" at bounding box center [557, 352] width 103 height 34
click at [498, 355] on button "이동하기" at bounding box center [484, 352] width 43 height 19
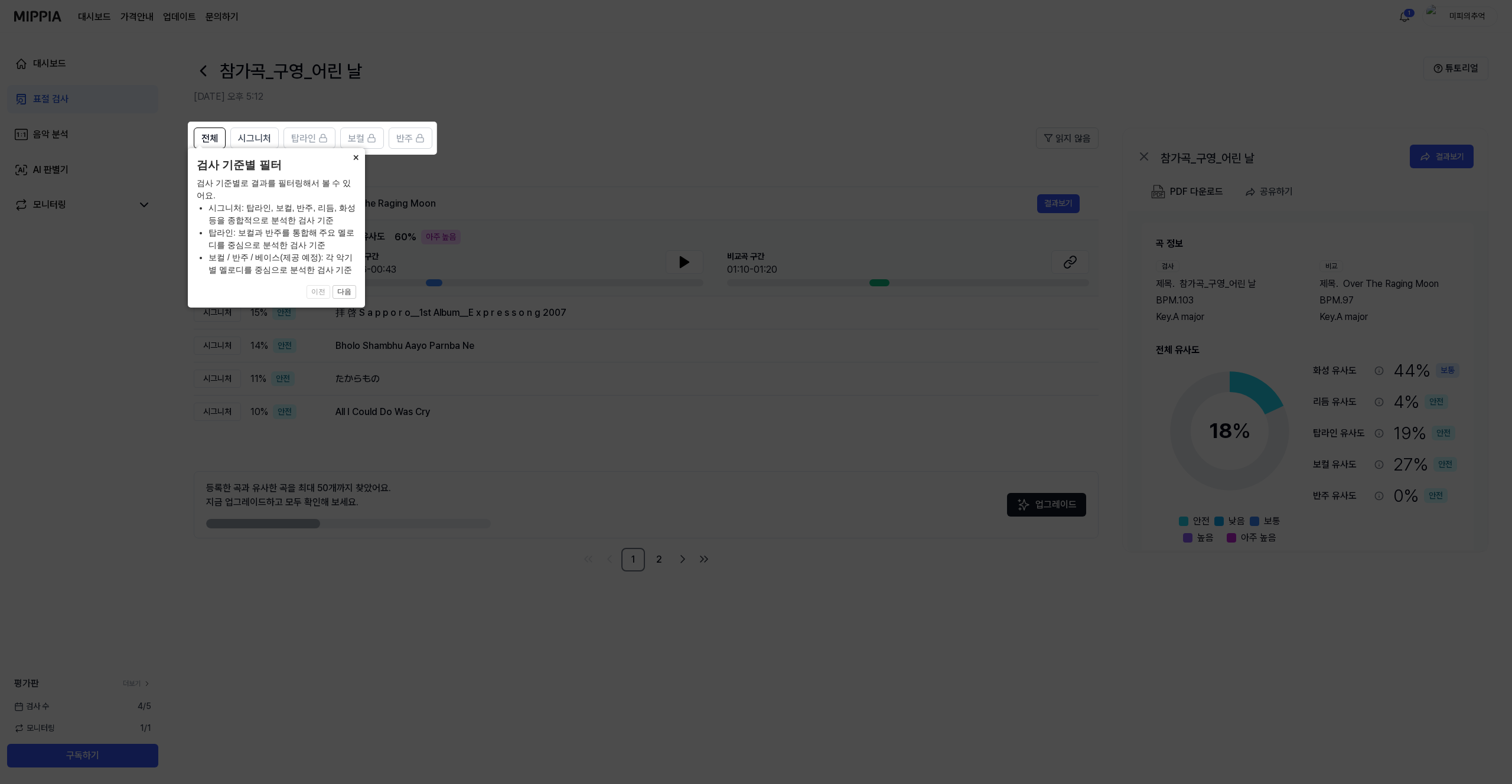
click at [363, 165] on button "×" at bounding box center [356, 157] width 19 height 16
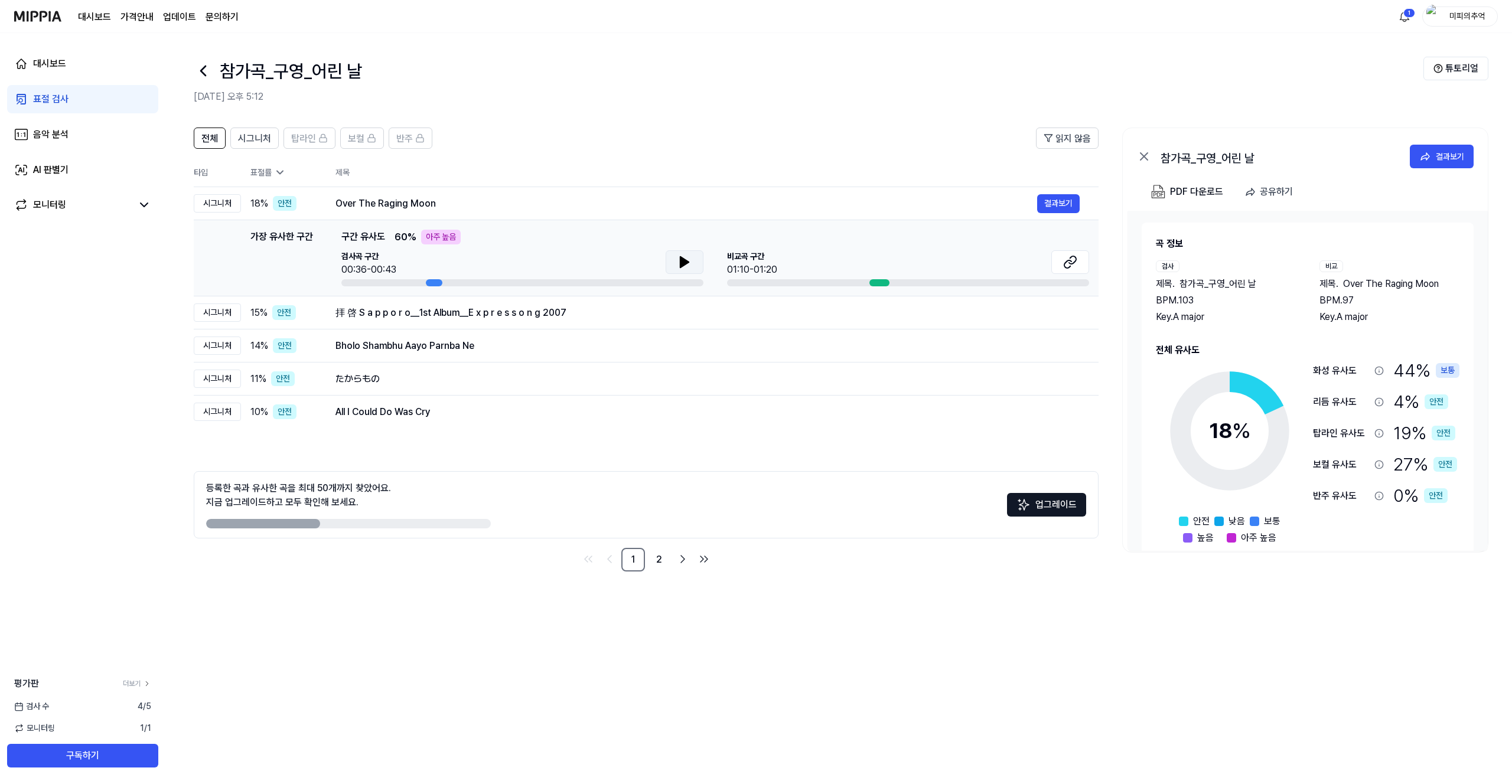
click at [670, 257] on button at bounding box center [685, 262] width 38 height 24
click at [880, 285] on div at bounding box center [880, 283] width 20 height 7
click at [677, 260] on icon at bounding box center [684, 262] width 14 height 14
click at [434, 283] on div at bounding box center [434, 283] width 16 height 7
click at [874, 280] on div at bounding box center [880, 283] width 20 height 7
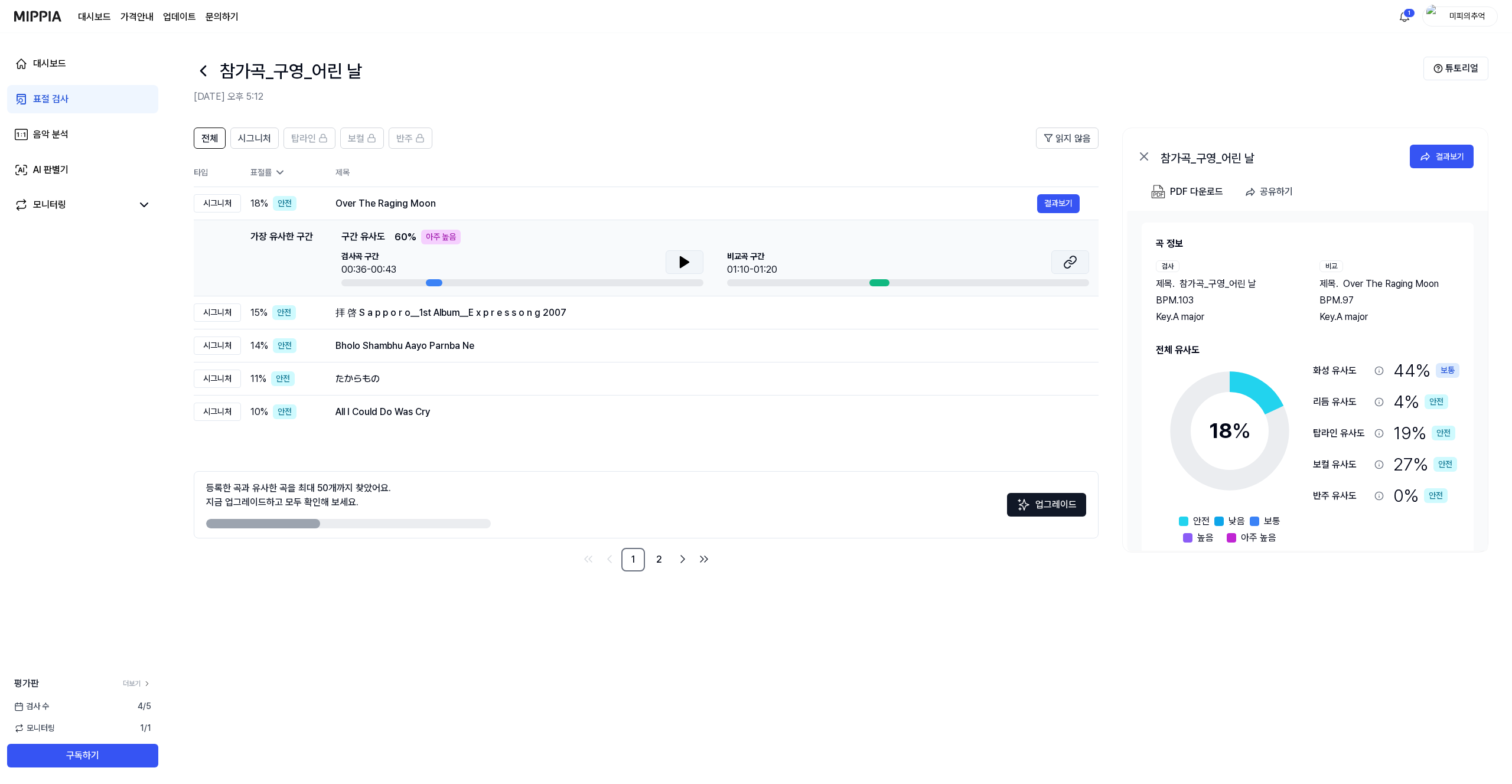
click at [1065, 268] on icon at bounding box center [1069, 262] width 14 height 14
click at [882, 314] on div "拝 啓 S a p p o r o＿1st Album＿E x p r e s s o n g 2007" at bounding box center [686, 312] width 701 height 14
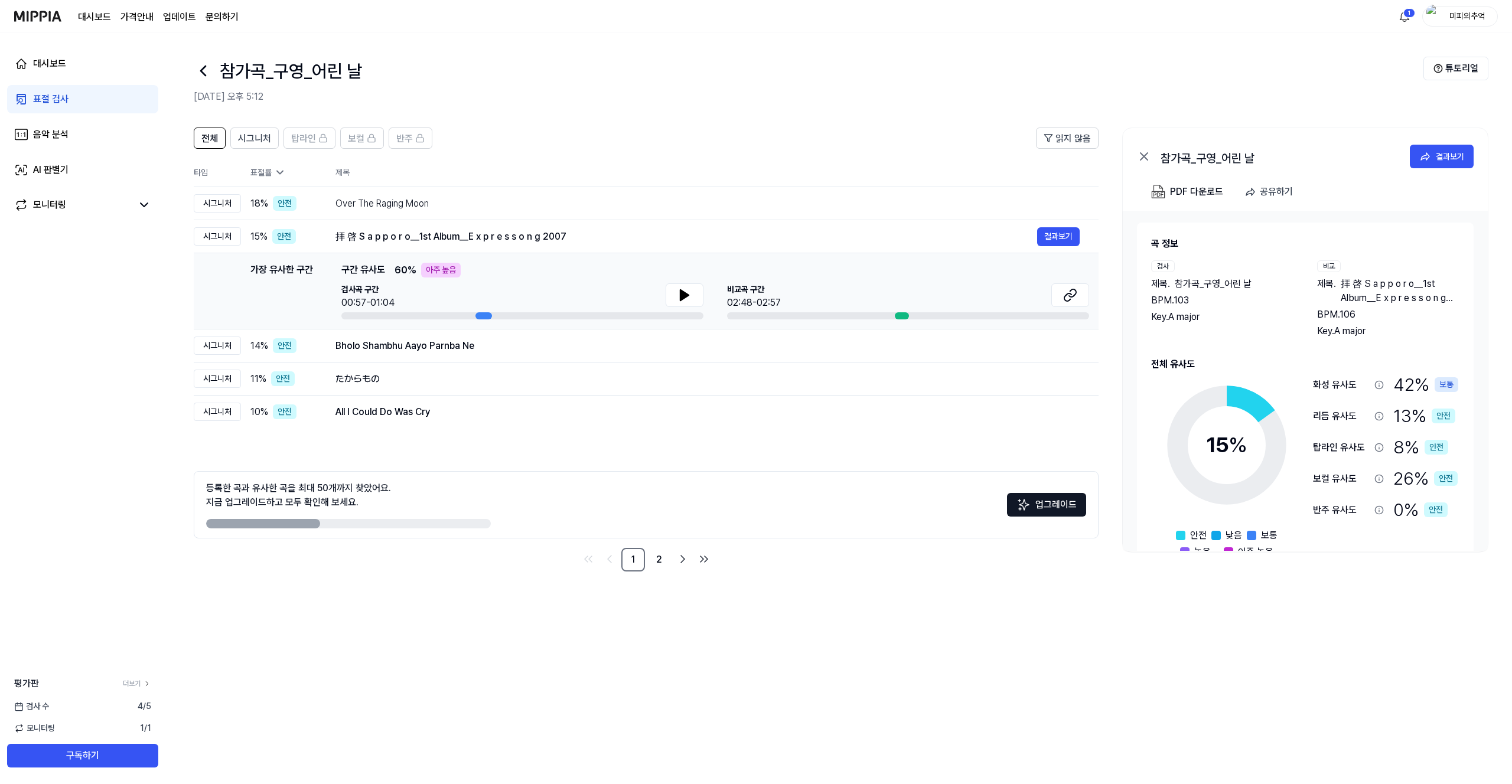
click at [663, 296] on div "검사곡 구간 00:57-01:04" at bounding box center [523, 296] width 362 height 26
click at [680, 293] on icon at bounding box center [685, 295] width 8 height 11
click at [1071, 296] on icon at bounding box center [1072, 293] width 7 height 7
click at [678, 291] on icon at bounding box center [684, 295] width 14 height 14
click at [1046, 377] on button "결과보기" at bounding box center [1058, 379] width 43 height 19
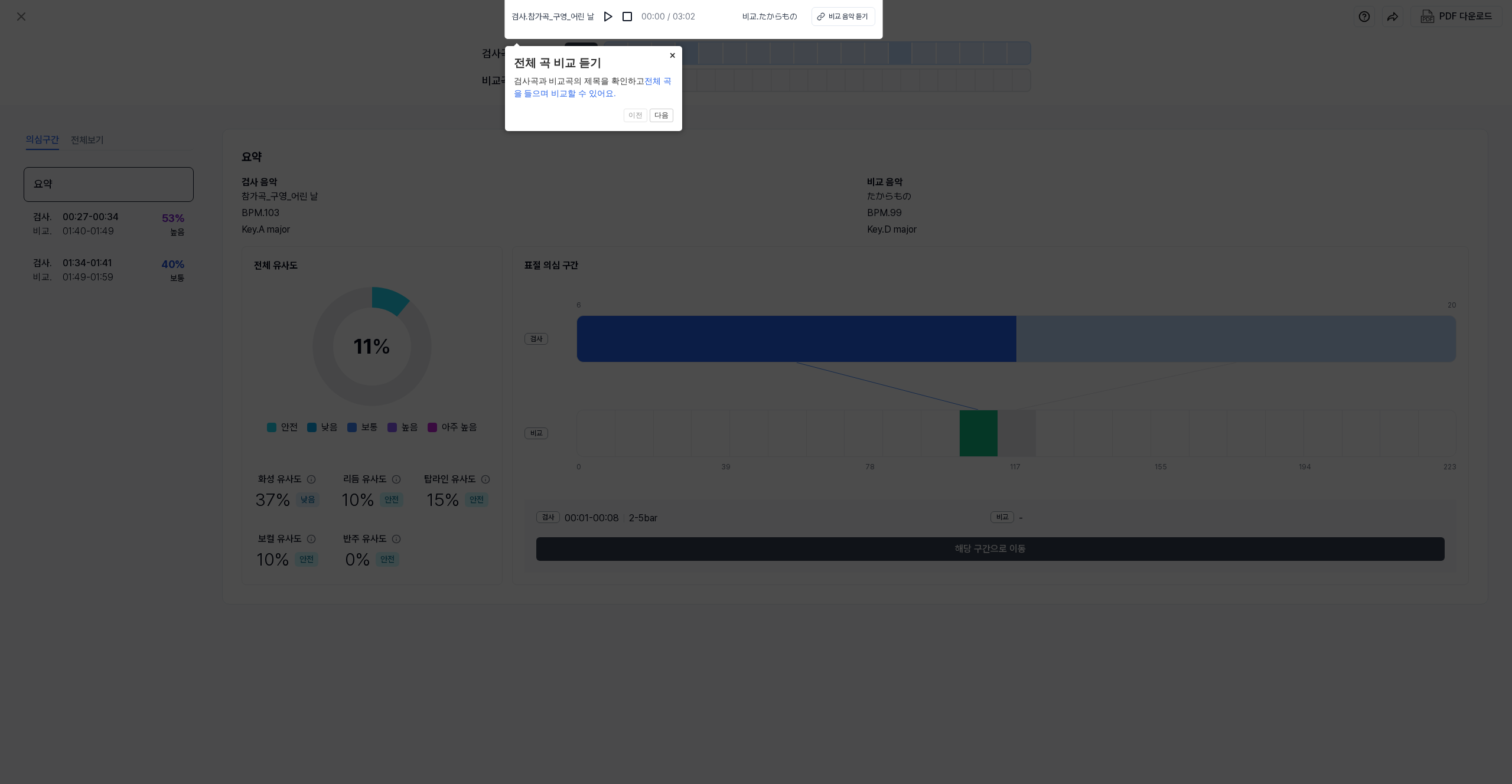
click at [670, 59] on button "×" at bounding box center [673, 54] width 19 height 16
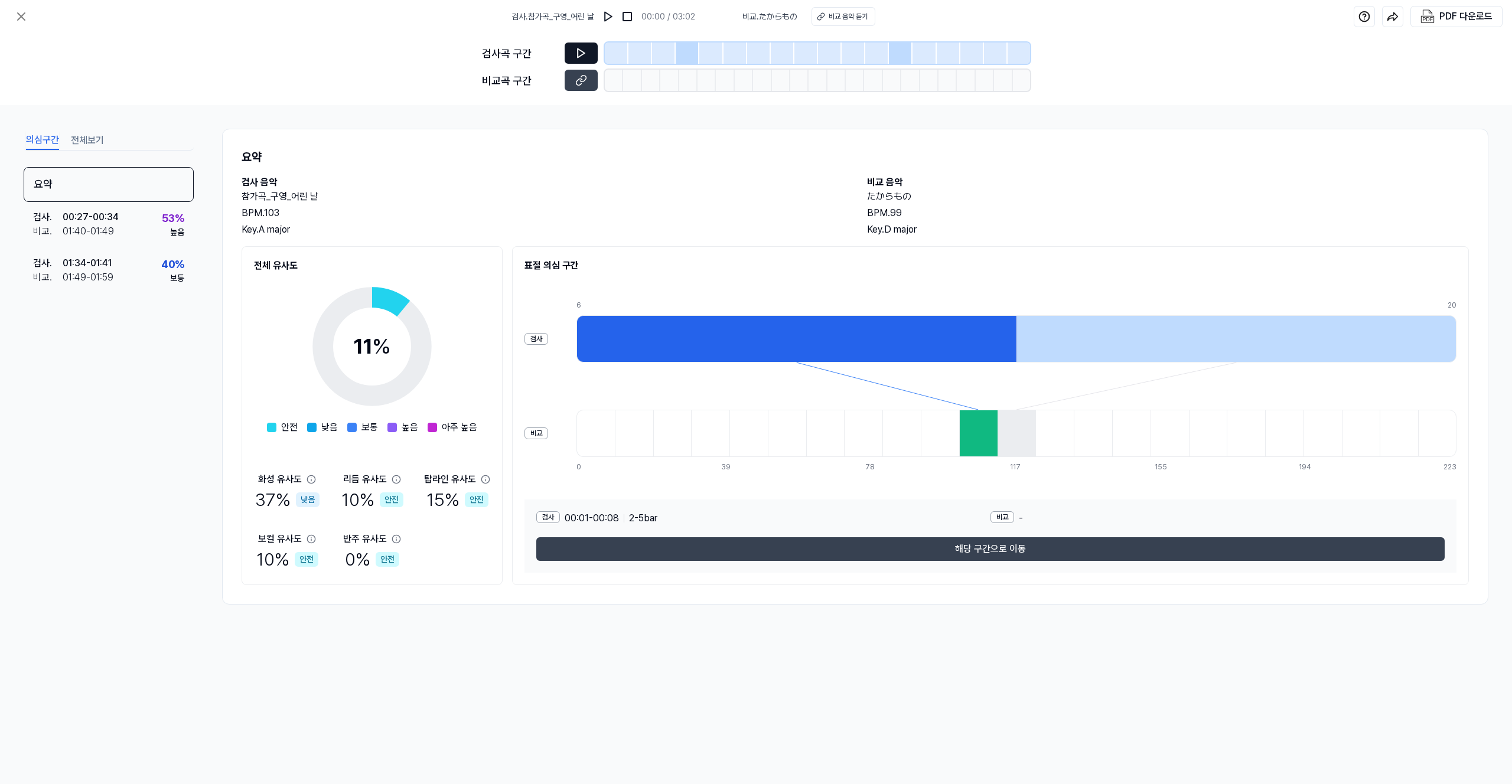
click at [582, 58] on icon at bounding box center [581, 53] width 12 height 12
click at [586, 84] on icon at bounding box center [581, 80] width 12 height 12
click at [563, 53] on div "검사곡 구간" at bounding box center [756, 53] width 548 height 21
click at [573, 58] on button at bounding box center [581, 53] width 33 height 21
